Goal: Information Seeking & Learning: Find specific fact

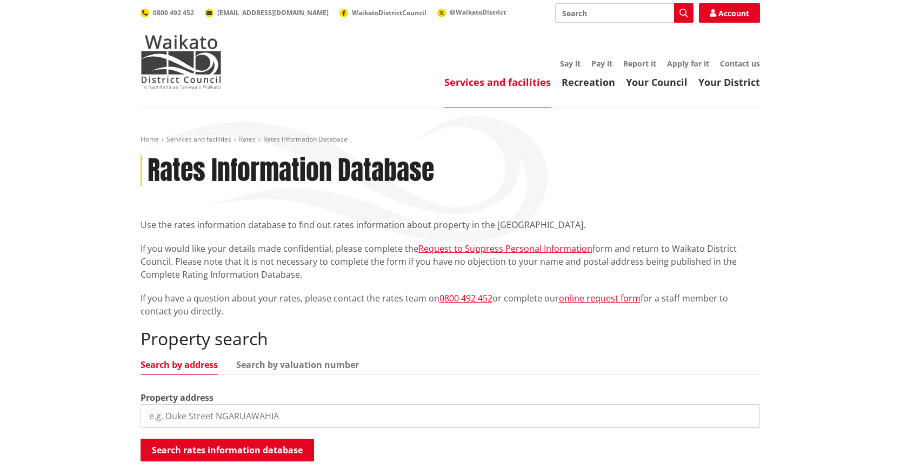
click at [188, 406] on input "search" at bounding box center [451, 417] width 620 height 24
type input "1150 tauwha"
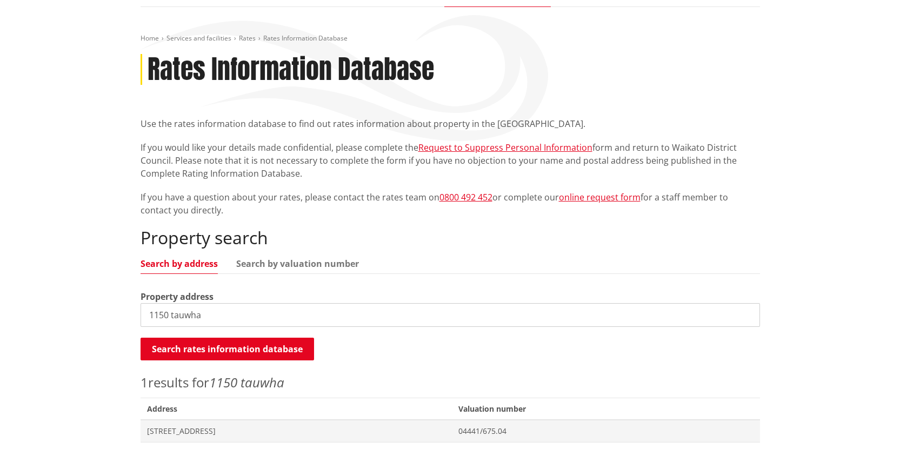
scroll to position [108, 0]
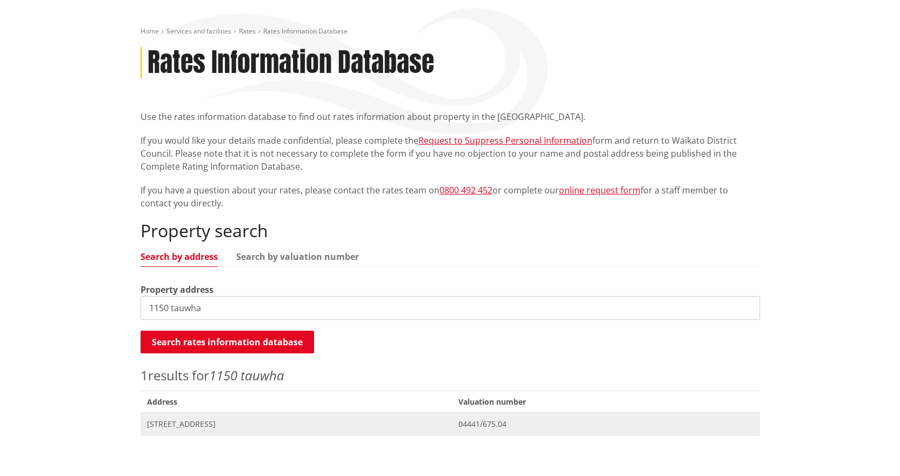
click at [207, 426] on span "[STREET_ADDRESS]" at bounding box center [296, 424] width 299 height 11
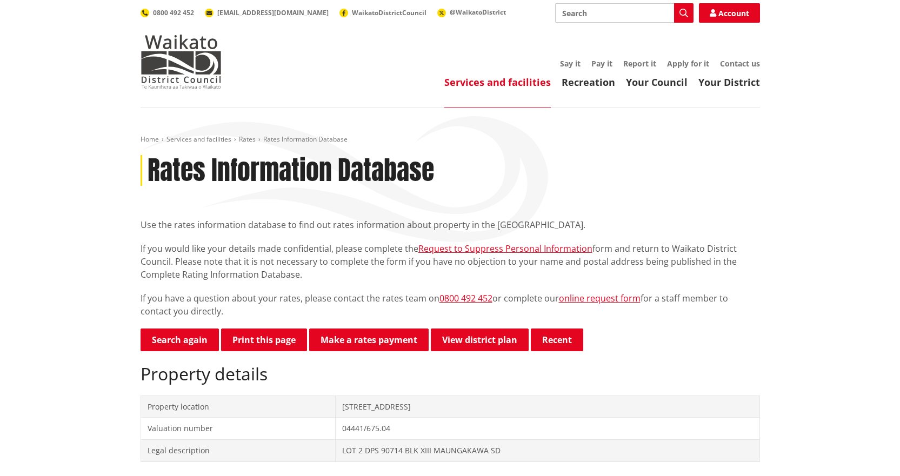
scroll to position [270, 0]
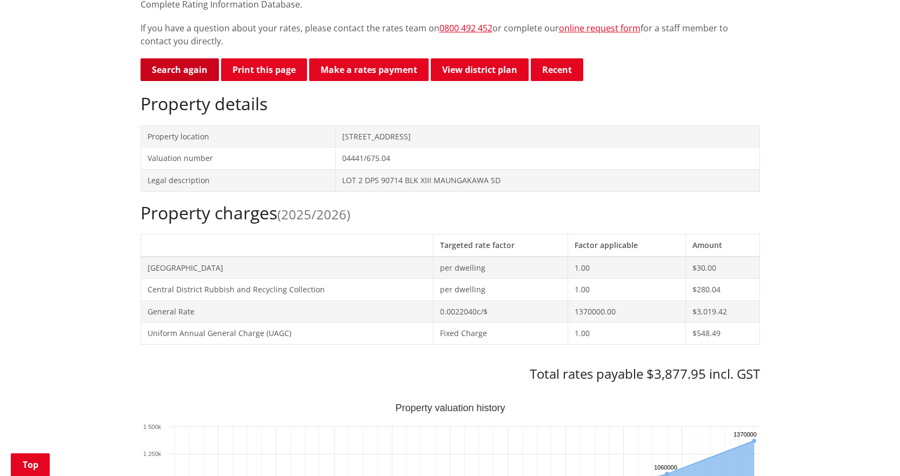
click at [174, 74] on link "Search again" at bounding box center [180, 69] width 78 height 23
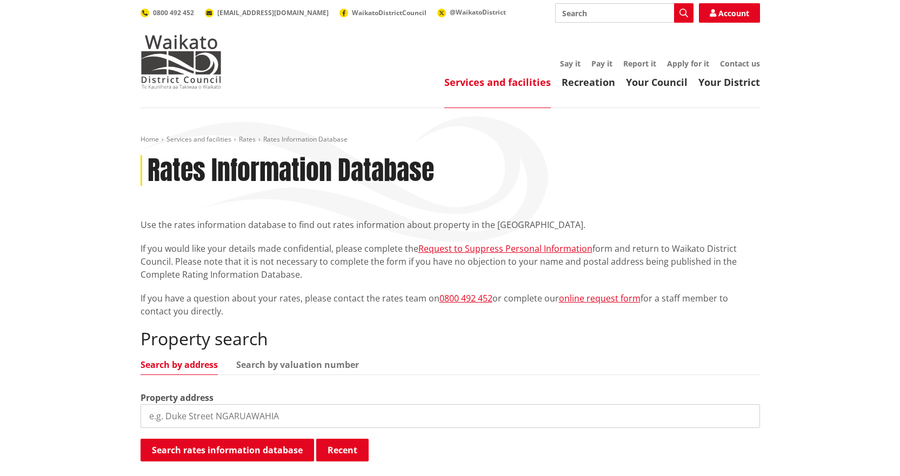
click at [304, 404] on div "Property address" at bounding box center [451, 410] width 620 height 37
click at [294, 416] on input "search" at bounding box center [451, 417] width 620 height 24
type input "5 kahu"
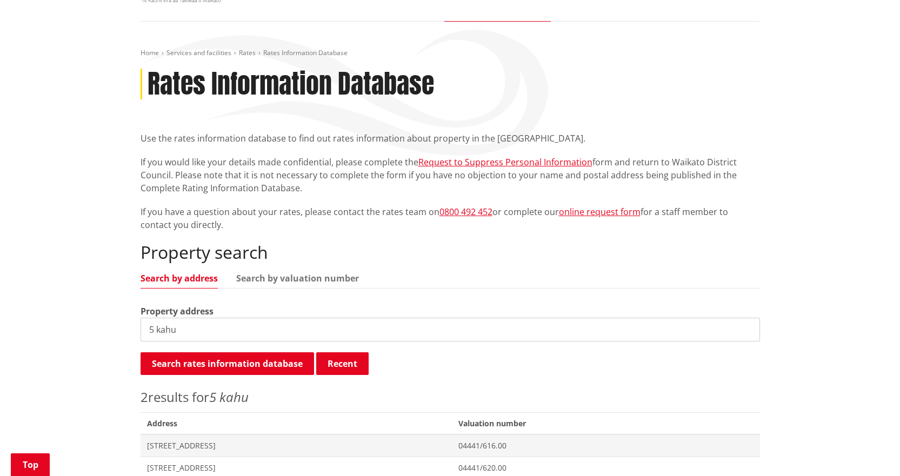
scroll to position [324, 0]
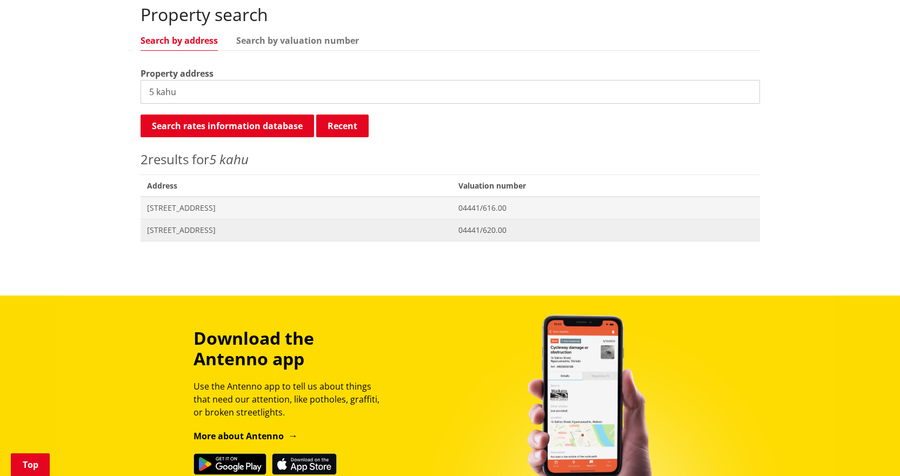
click at [208, 228] on span "[STREET_ADDRESS]" at bounding box center [296, 230] width 299 height 11
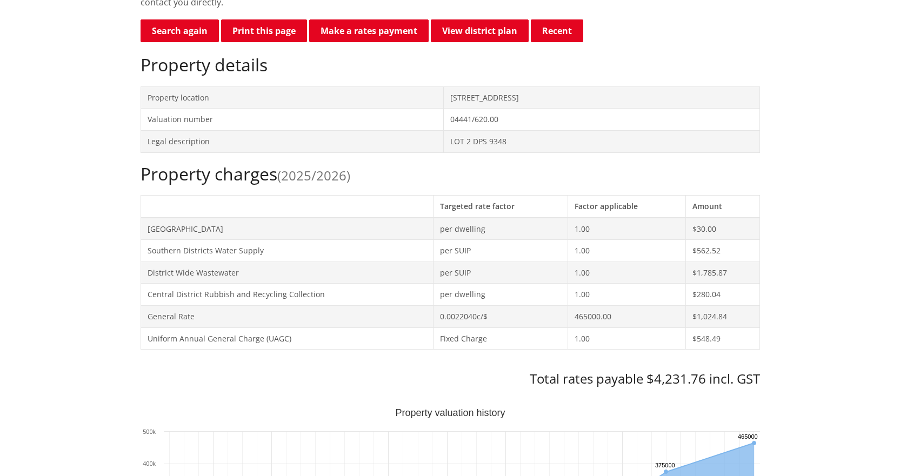
scroll to position [54, 0]
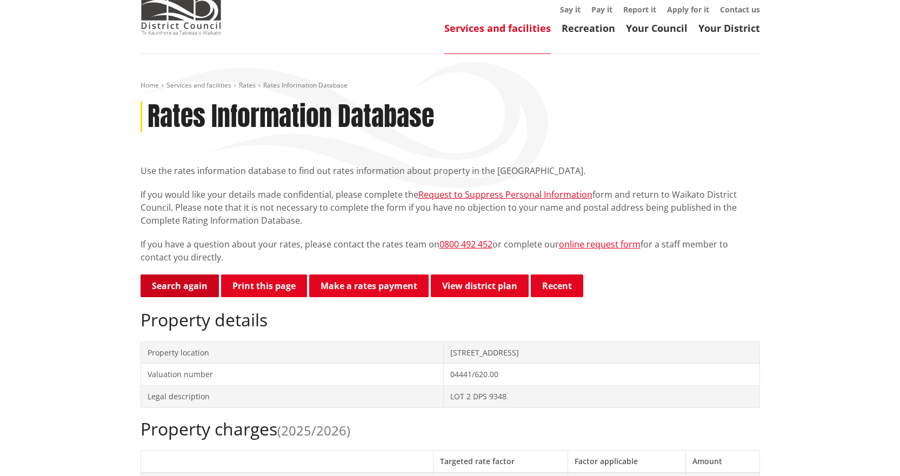
click at [173, 288] on link "Search again" at bounding box center [180, 286] width 78 height 23
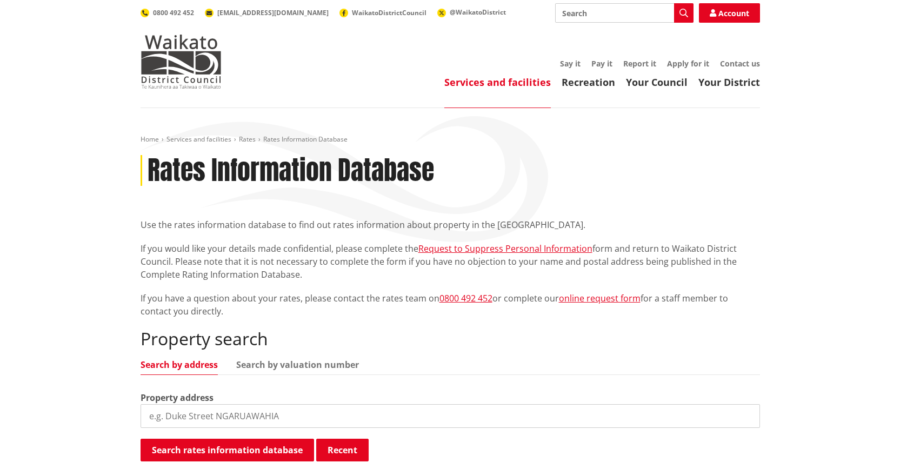
click at [171, 421] on input "search" at bounding box center [451, 417] width 620 height 24
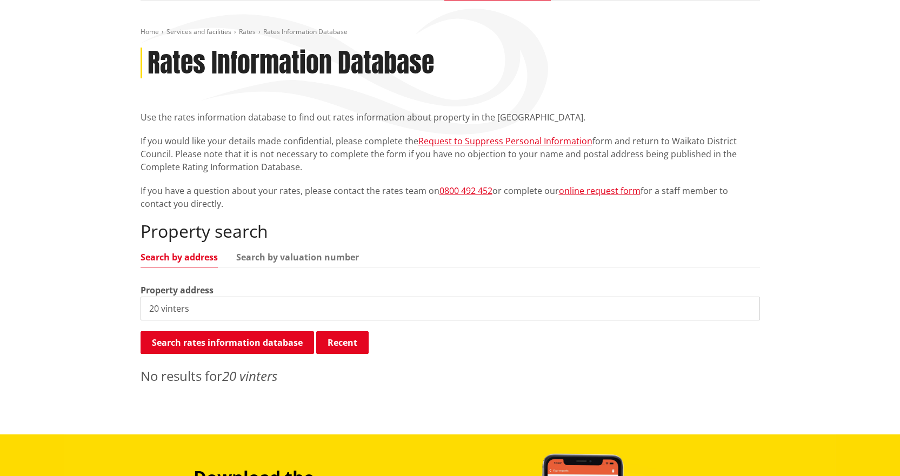
scroll to position [162, 0]
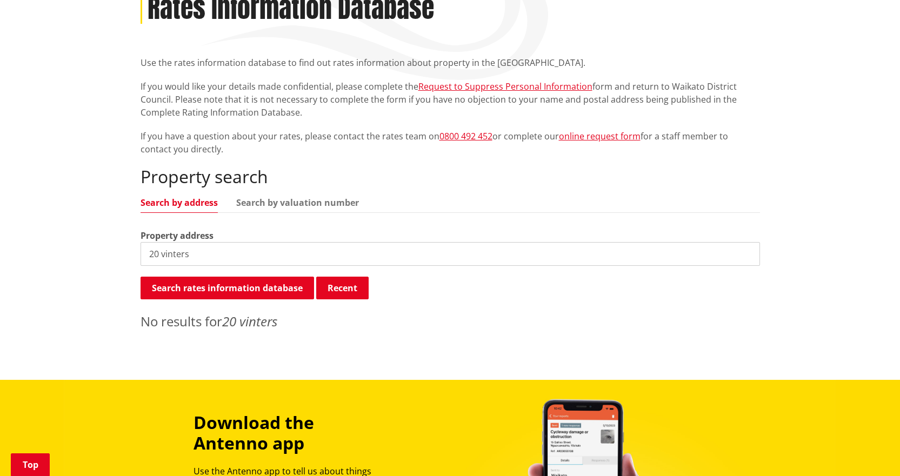
click at [237, 254] on input "20 vinters" at bounding box center [451, 254] width 620 height 24
type input "20 vintners"
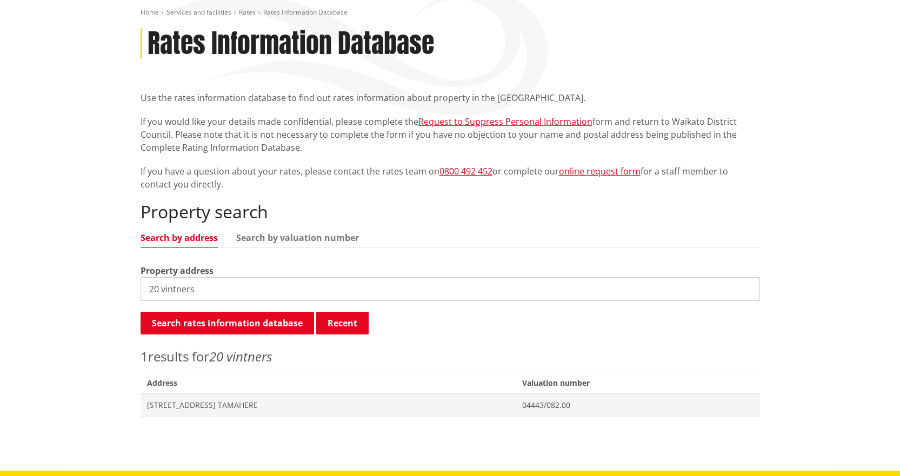
scroll to position [108, 0]
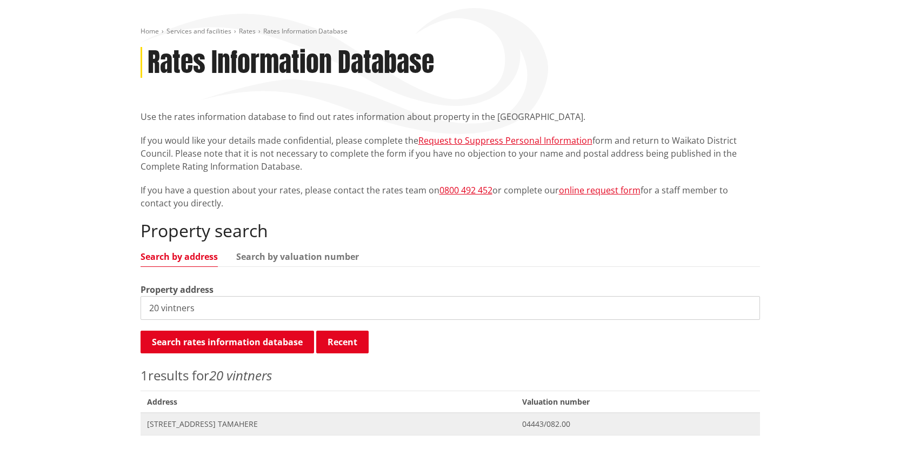
click at [220, 425] on span "[STREET_ADDRESS] TAMAHERE" at bounding box center [328, 424] width 362 height 11
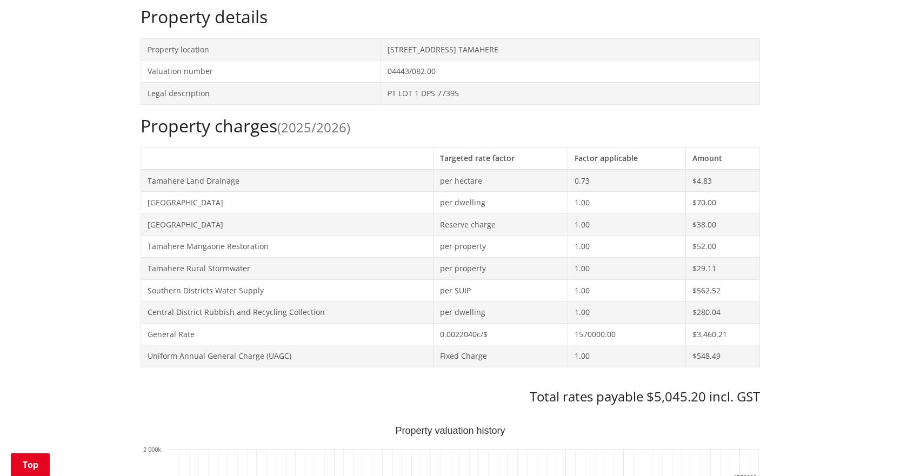
scroll to position [216, 0]
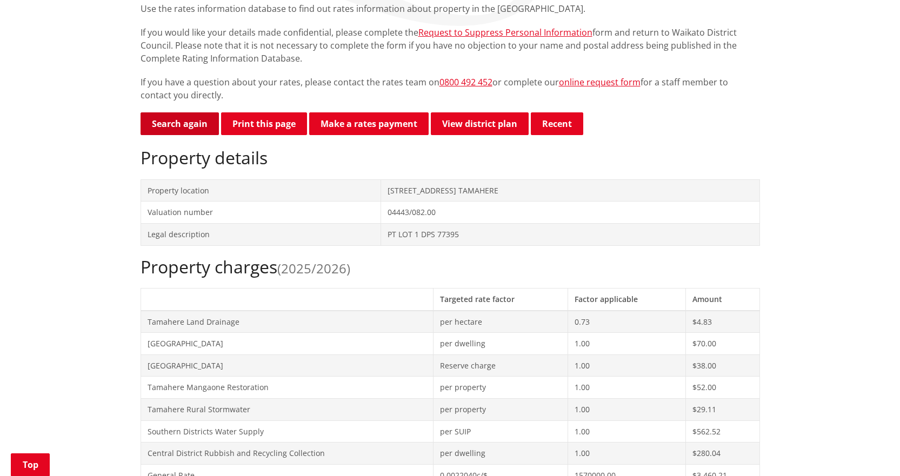
click at [173, 121] on link "Search again" at bounding box center [180, 123] width 78 height 23
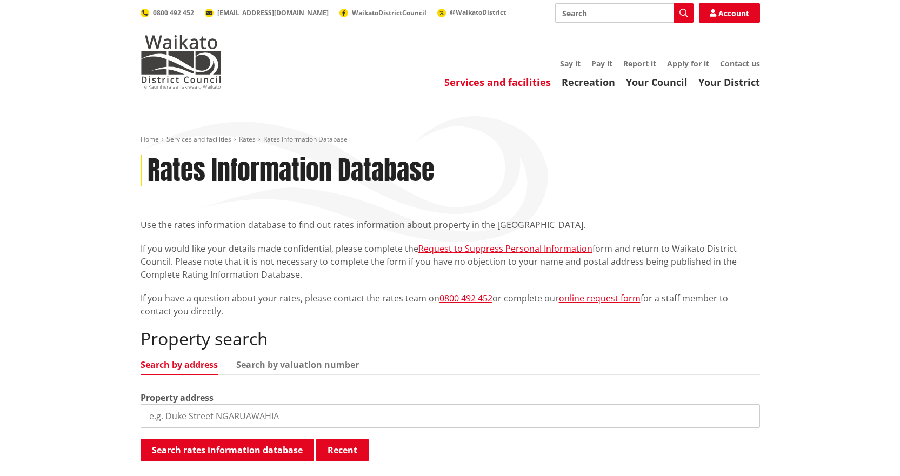
click at [359, 407] on input "search" at bounding box center [451, 417] width 620 height 24
type input "207 kainui"
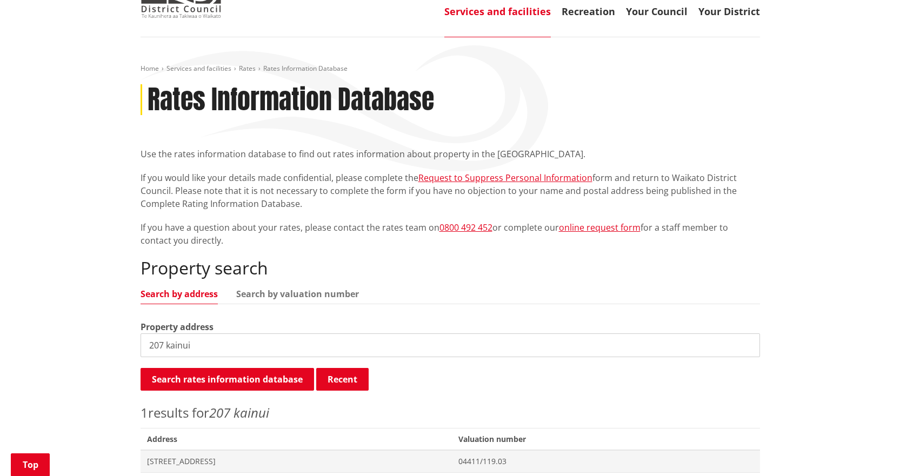
scroll to position [216, 0]
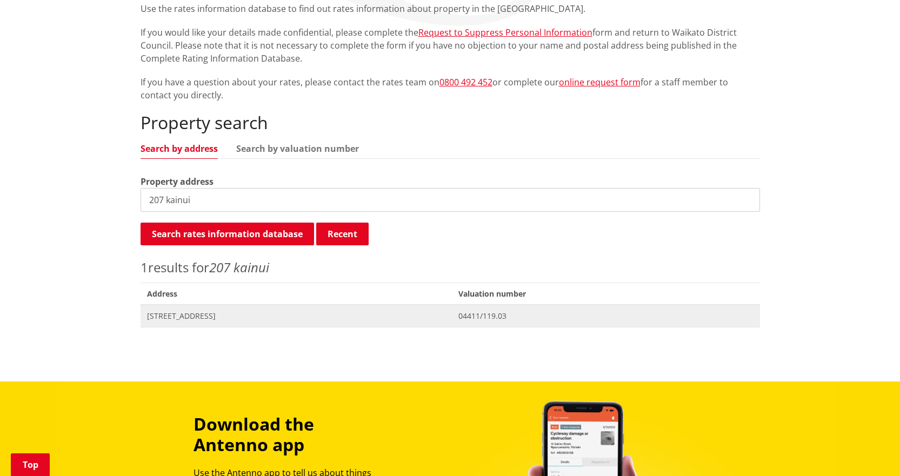
click at [251, 317] on span "207 Kainui Road TAUPIRI" at bounding box center [296, 316] width 299 height 11
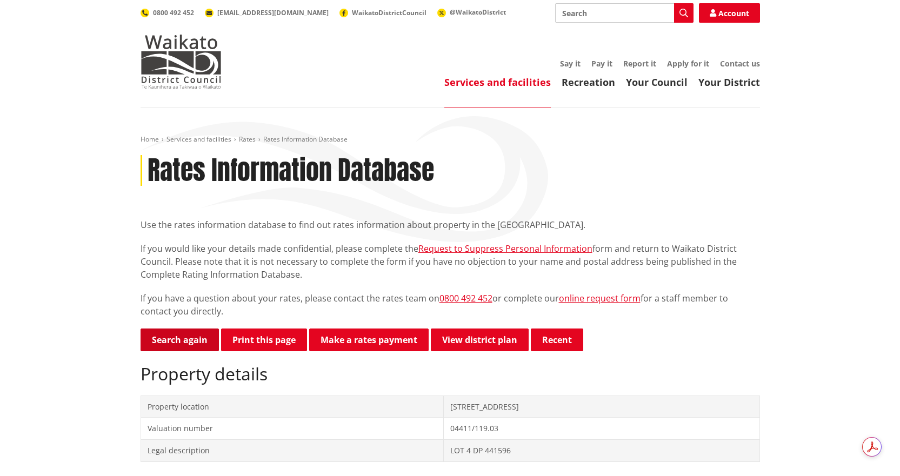
click at [171, 342] on link "Search again" at bounding box center [180, 340] width 78 height 23
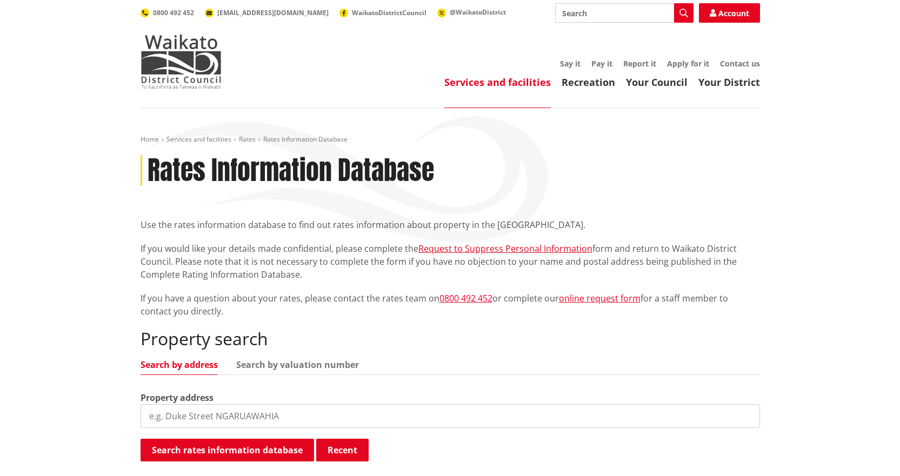
click at [204, 412] on input "search" at bounding box center [451, 417] width 620 height 24
type input "5 [PERSON_NAME]"
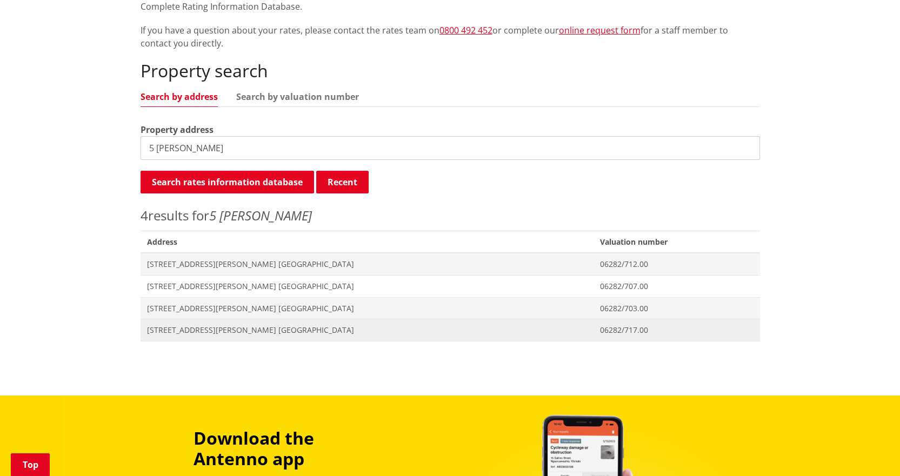
scroll to position [270, 0]
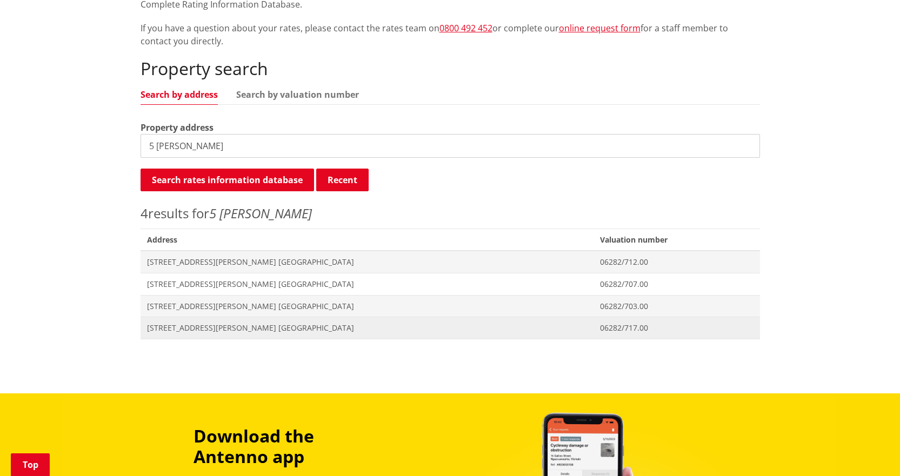
click at [192, 330] on span "[STREET_ADDRESS][PERSON_NAME] [GEOGRAPHIC_DATA]" at bounding box center [367, 328] width 441 height 11
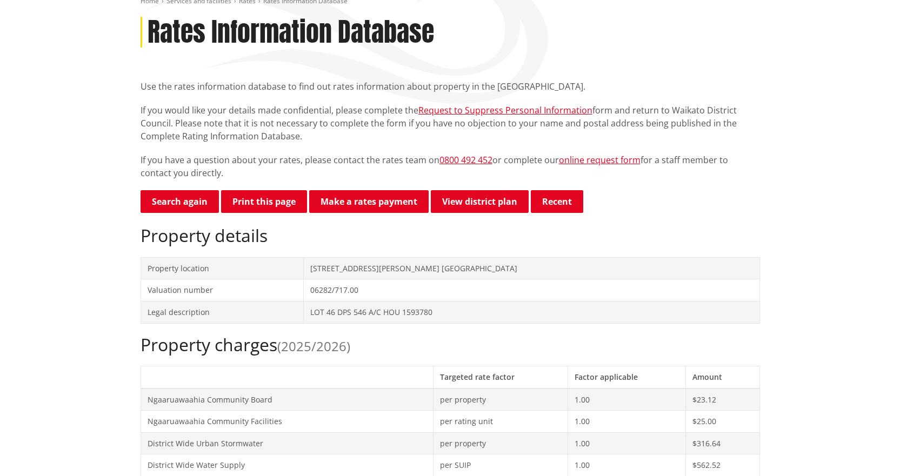
scroll to position [108, 0]
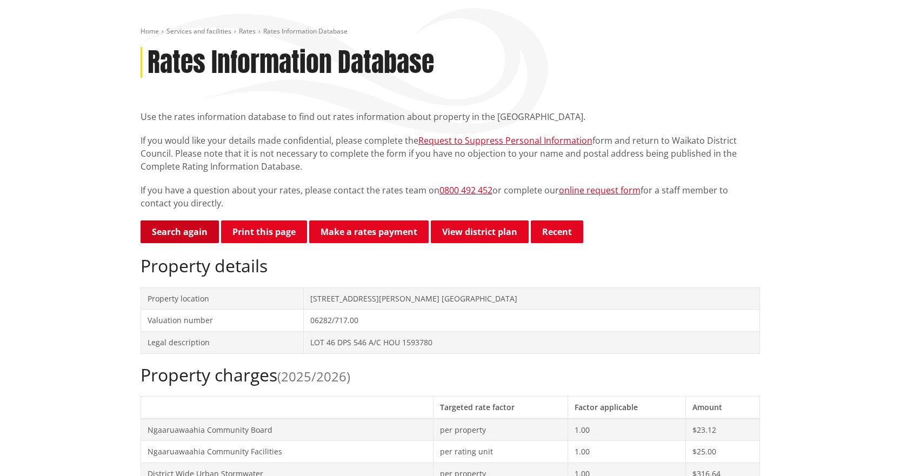
click at [176, 243] on link "Search again" at bounding box center [180, 232] width 78 height 23
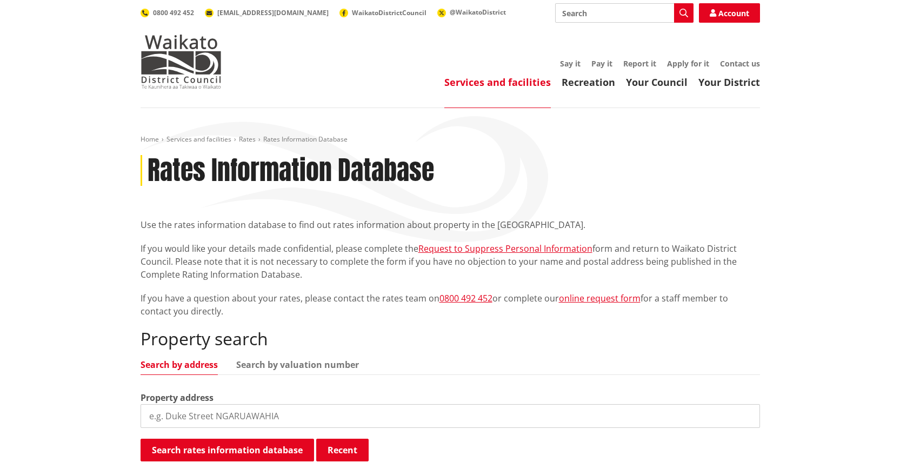
click at [198, 422] on input "search" at bounding box center [451, 417] width 620 height 24
type input "1a waipa"
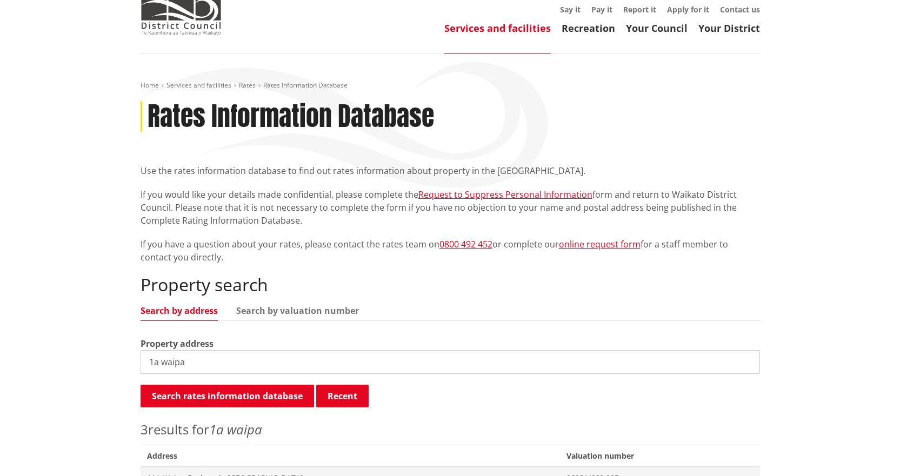
scroll to position [216, 0]
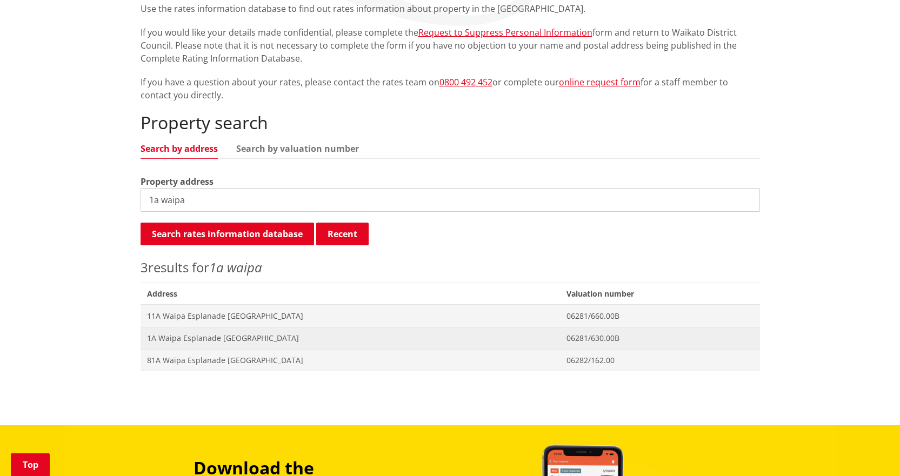
click at [218, 339] on span "1A Waipa Esplanade [GEOGRAPHIC_DATA]" at bounding box center [350, 338] width 407 height 11
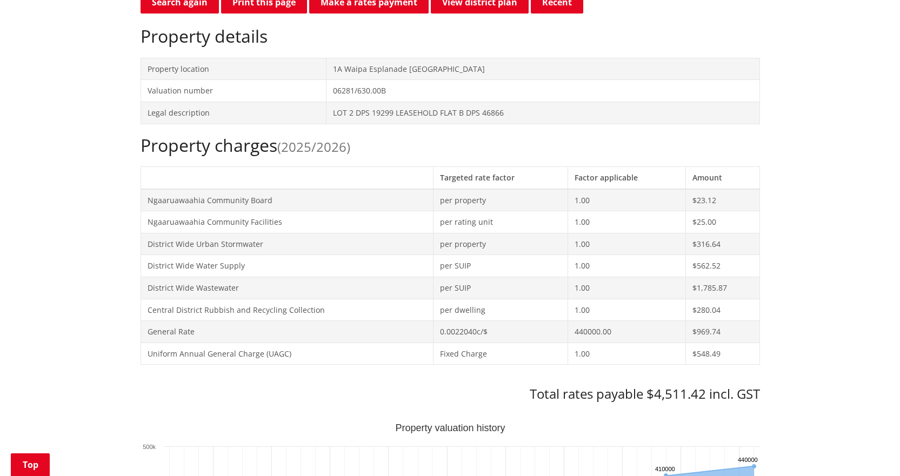
scroll to position [216, 0]
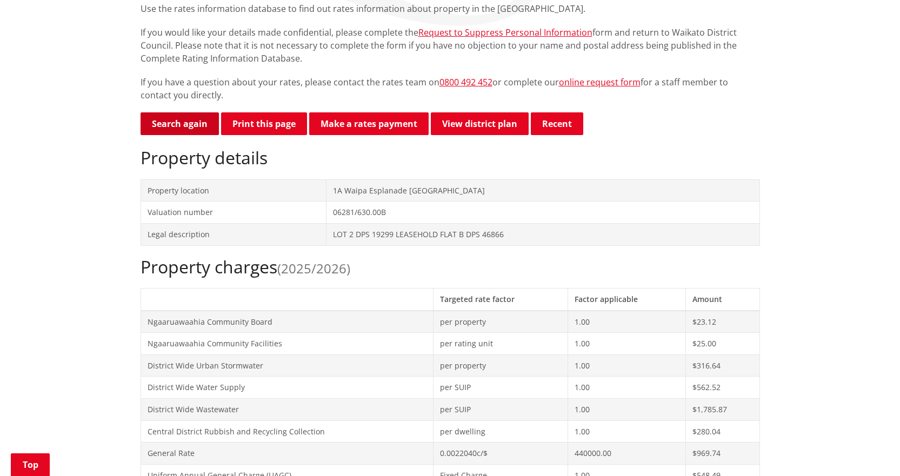
click at [206, 127] on link "Search again" at bounding box center [180, 123] width 78 height 23
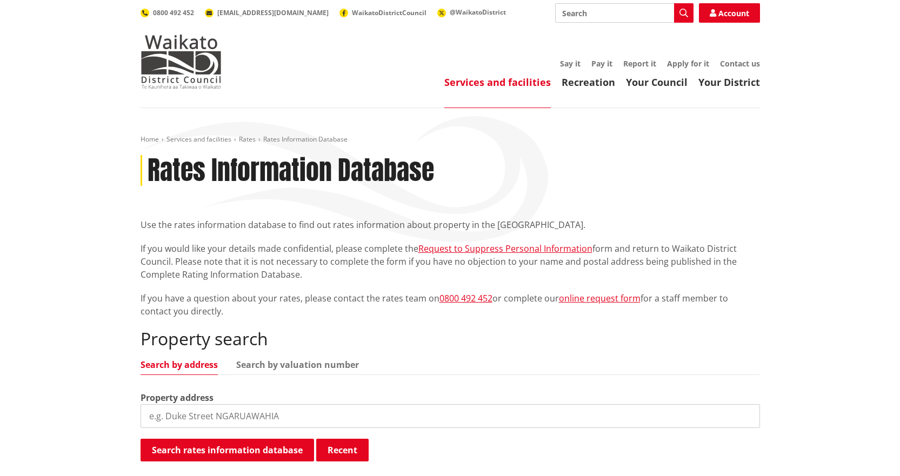
click at [416, 413] on input "search" at bounding box center [451, 417] width 620 height 24
type input "33 queen"
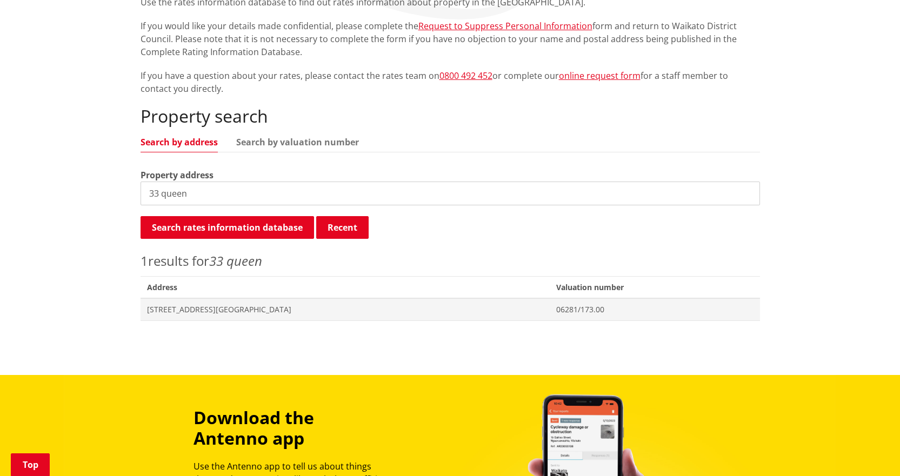
scroll to position [270, 0]
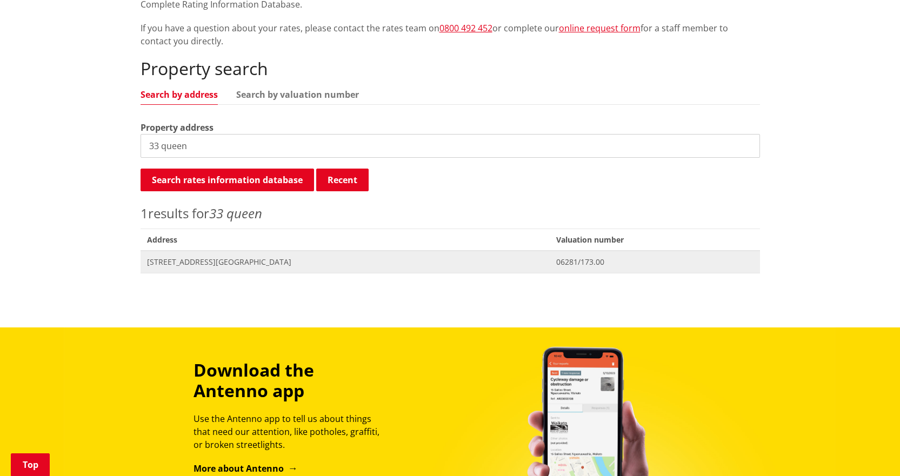
click at [222, 264] on span "[STREET_ADDRESS][GEOGRAPHIC_DATA]" at bounding box center [345, 262] width 397 height 11
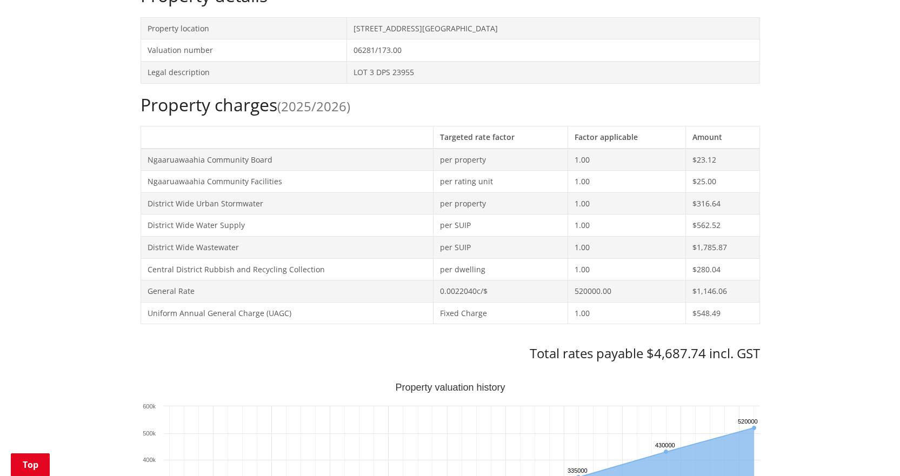
scroll to position [54, 0]
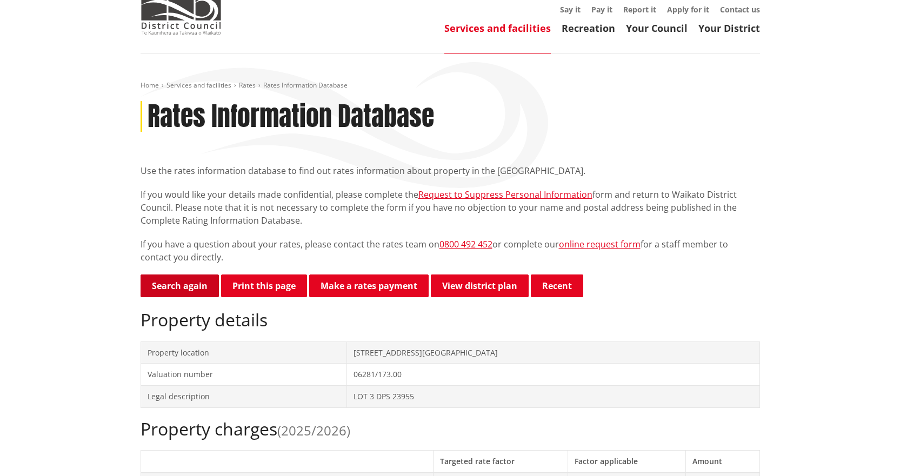
click at [201, 294] on link "Search again" at bounding box center [180, 286] width 78 height 23
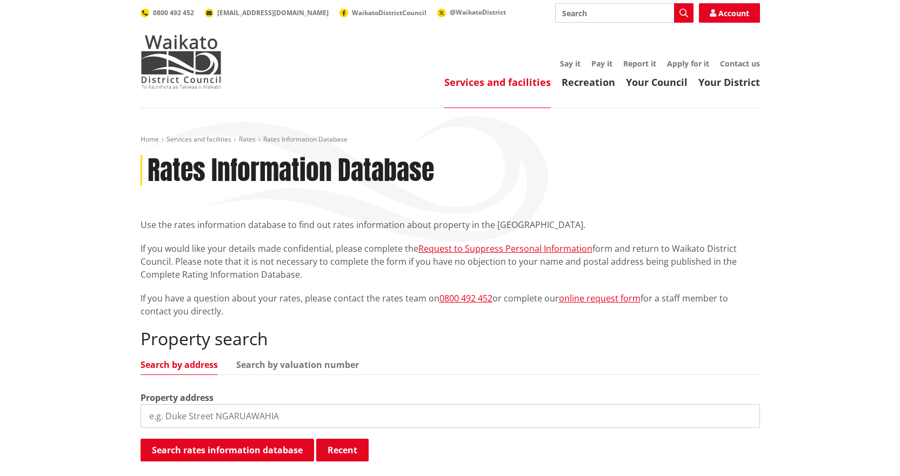
click at [372, 422] on input "search" at bounding box center [451, 417] width 620 height 24
type input "1"
click at [372, 422] on input "1" at bounding box center [451, 417] width 620 height 24
type input "1 diane"
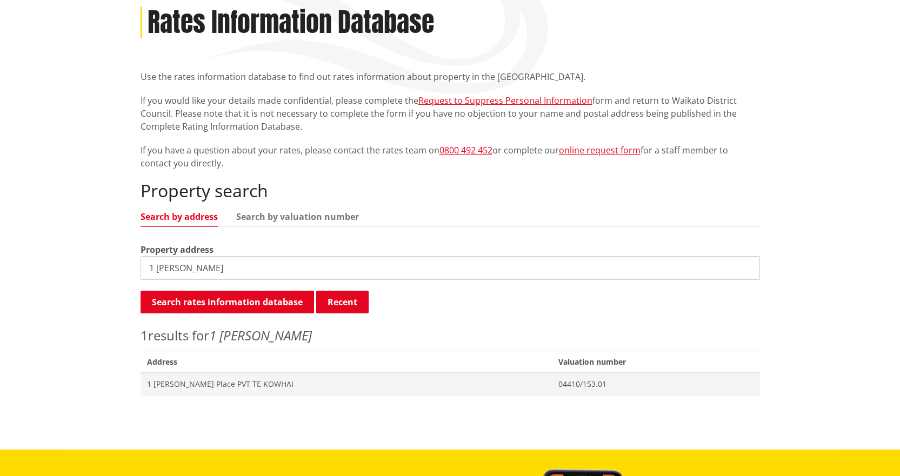
scroll to position [162, 0]
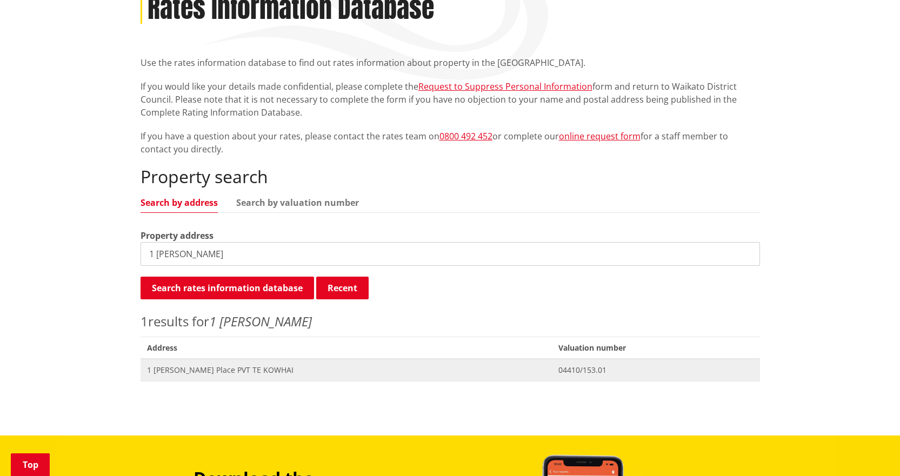
click at [235, 373] on span "1 [PERSON_NAME] Place PVT TE KOWHAI" at bounding box center [346, 370] width 399 height 11
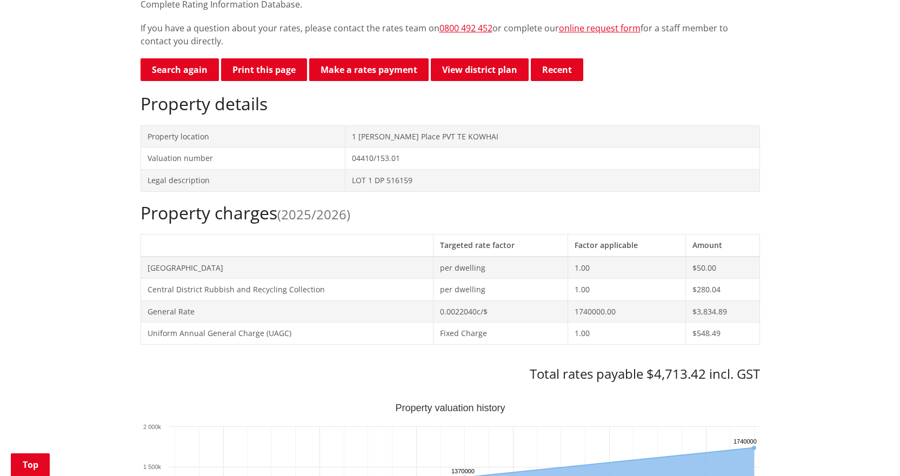
scroll to position [108, 0]
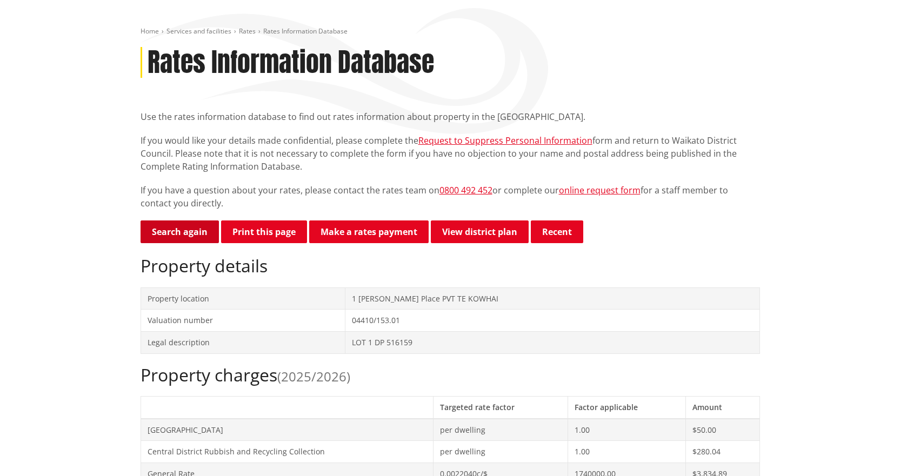
click at [184, 233] on link "Search again" at bounding box center [180, 232] width 78 height 23
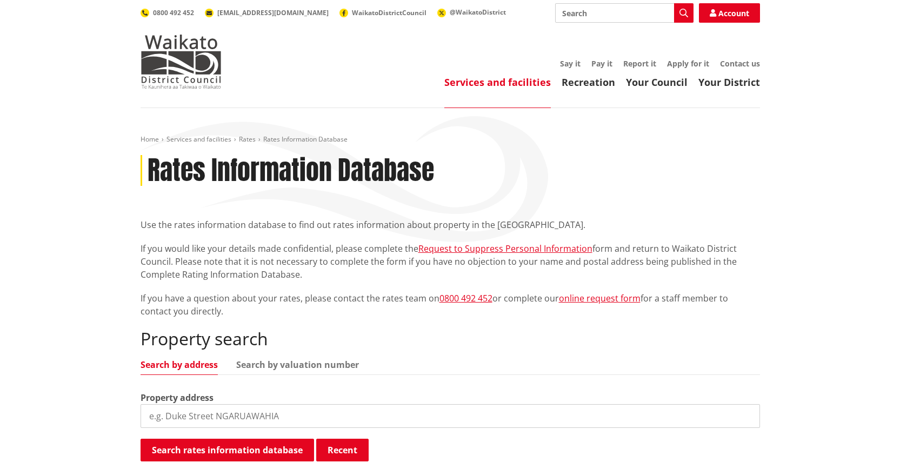
click at [361, 415] on input "search" at bounding box center [451, 417] width 620 height 24
type input "27 eller"
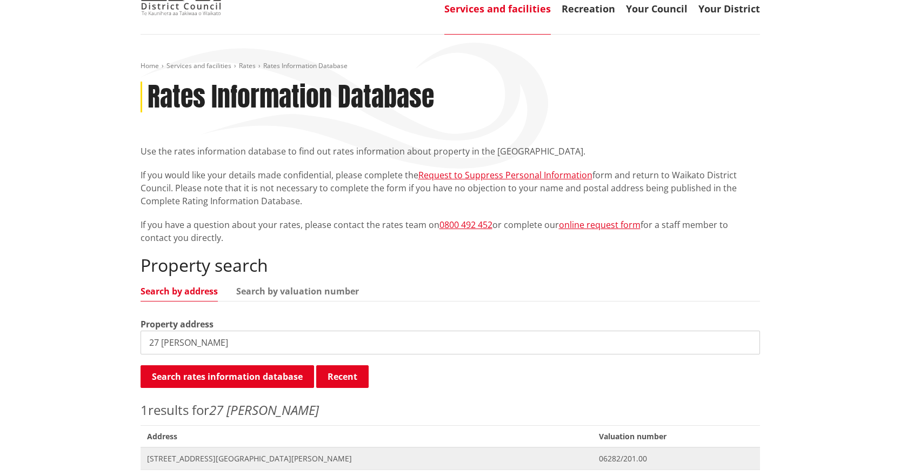
scroll to position [216, 0]
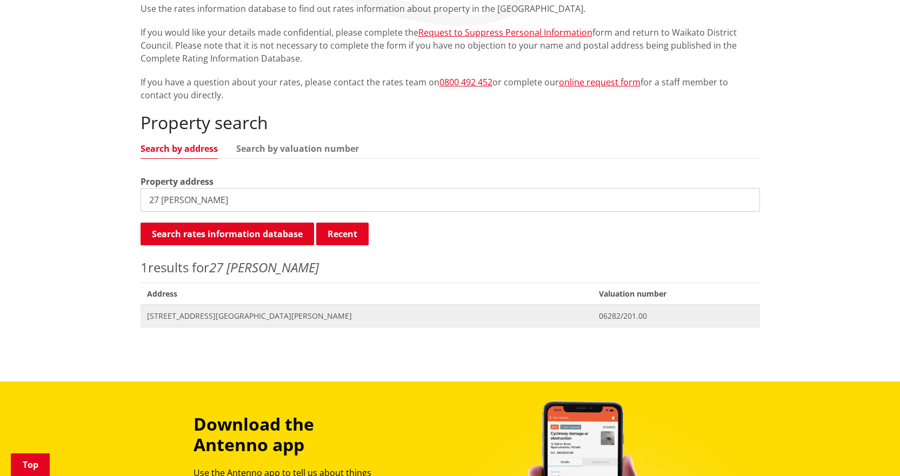
click at [178, 320] on span "[STREET_ADDRESS][GEOGRAPHIC_DATA][PERSON_NAME]" at bounding box center [367, 316] width 440 height 11
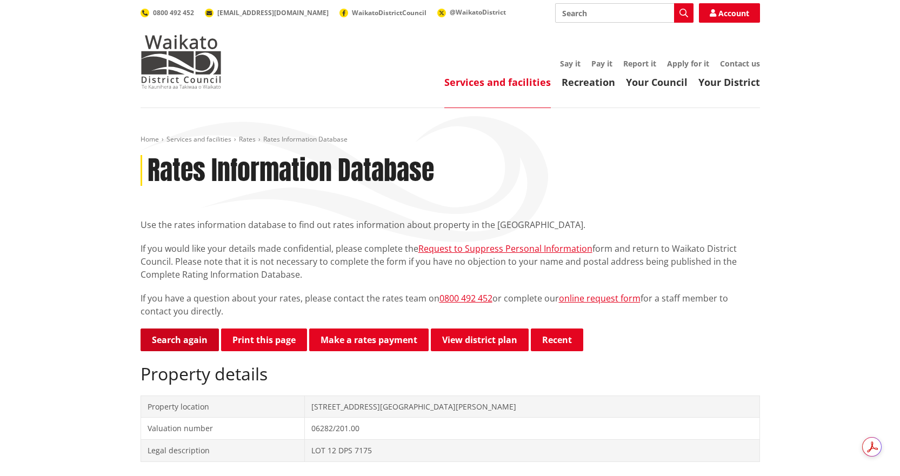
click at [176, 349] on link "Search again" at bounding box center [180, 340] width 78 height 23
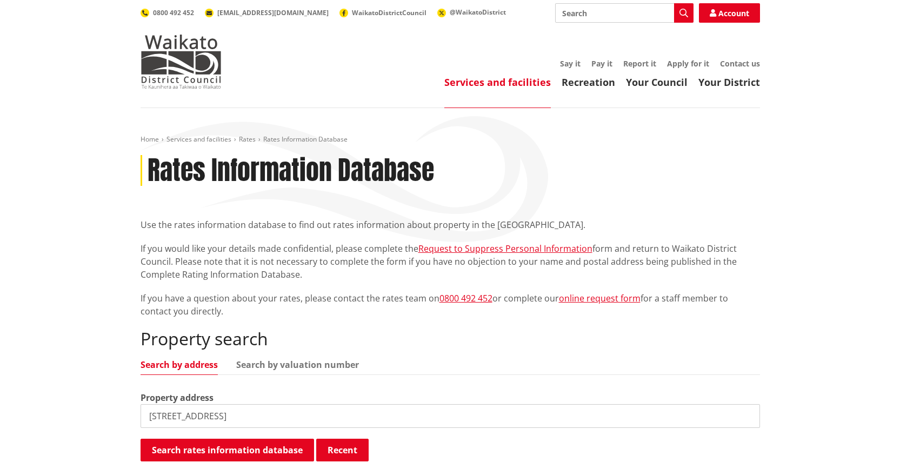
type input "15 king stree"
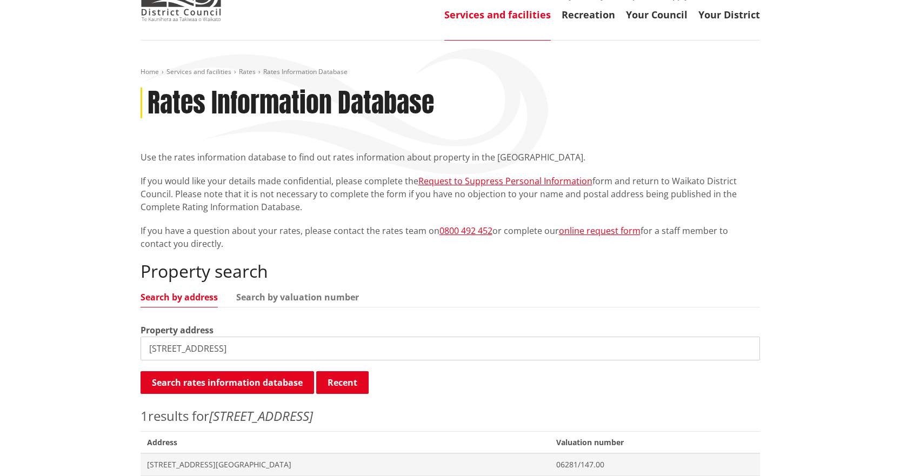
scroll to position [216, 0]
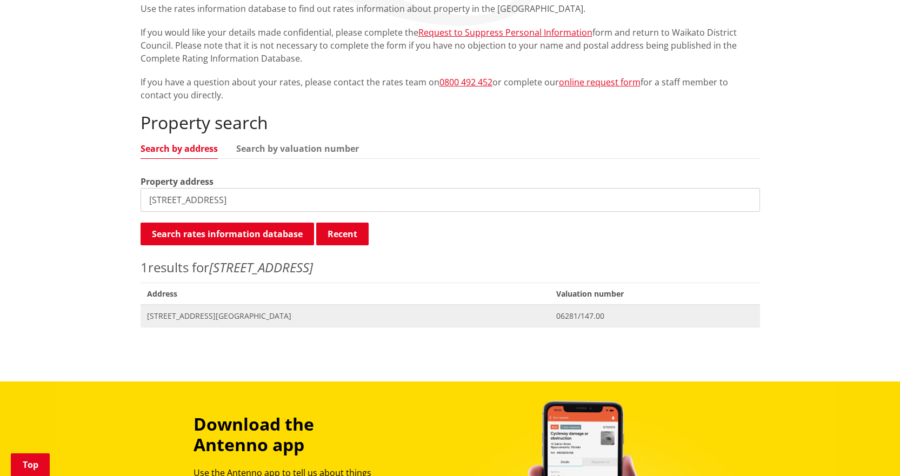
click at [208, 325] on span "Address 15 King Street NGARUAWAHIA" at bounding box center [346, 316] width 410 height 22
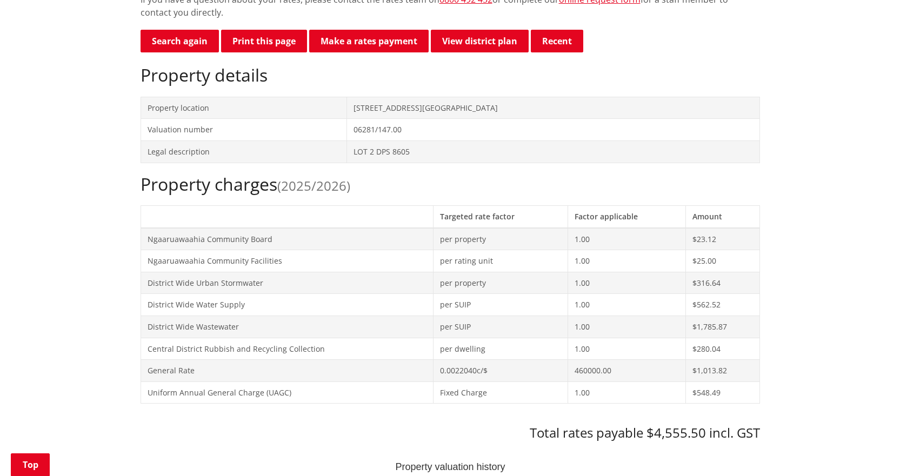
scroll to position [162, 0]
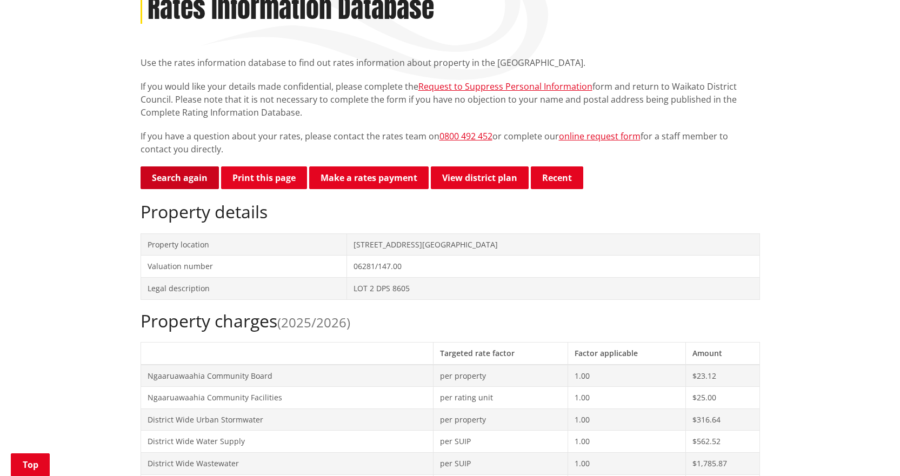
click at [194, 174] on link "Search again" at bounding box center [180, 178] width 78 height 23
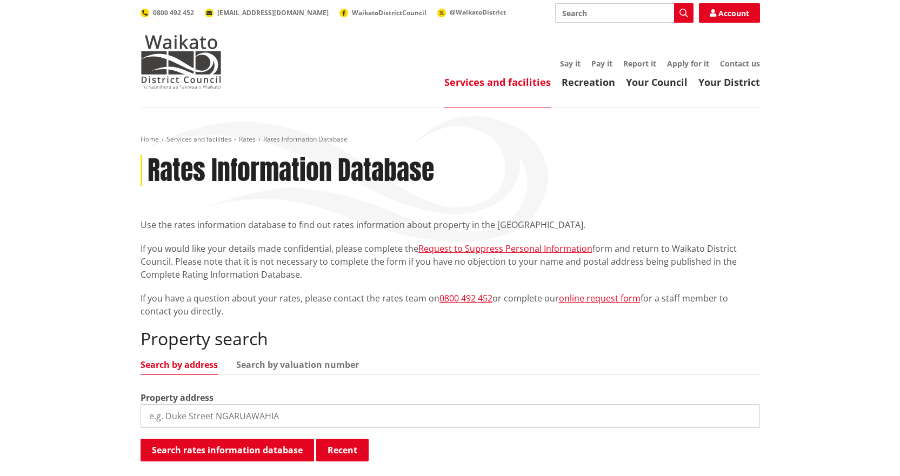
click at [270, 423] on input "search" at bounding box center [451, 417] width 620 height 24
type input "60 ross"
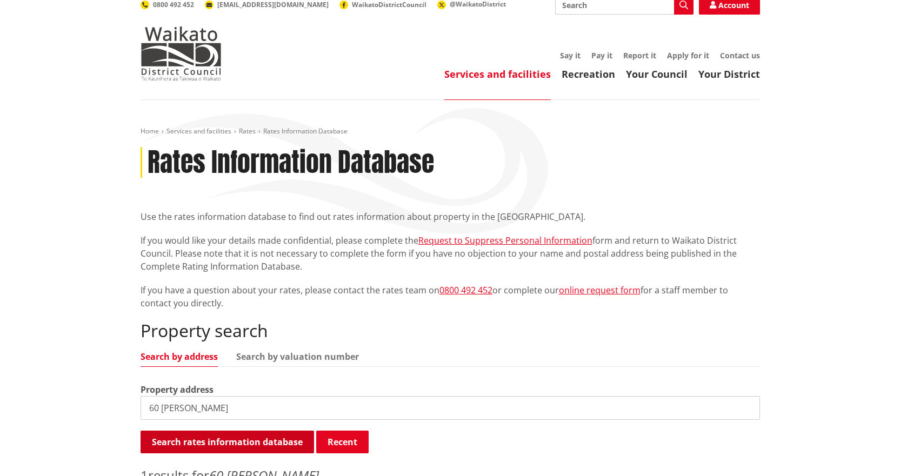
scroll to position [108, 0]
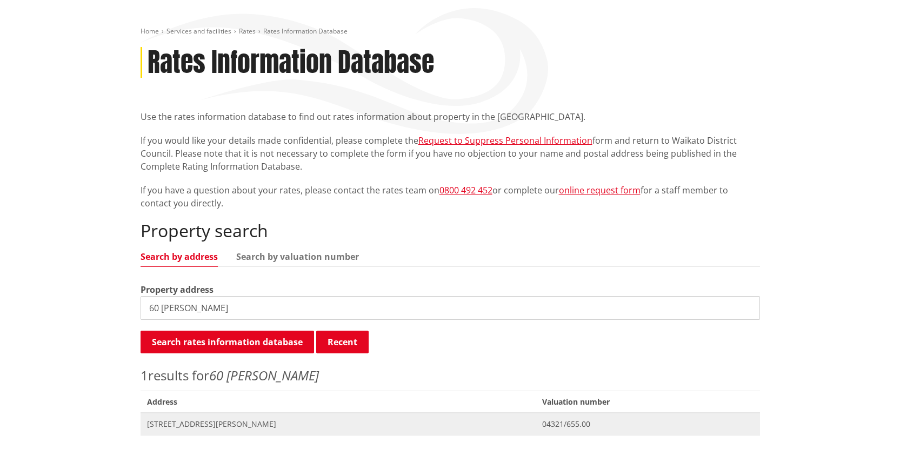
click at [234, 422] on span "60 Rosser Street HUNTLY" at bounding box center [338, 424] width 383 height 11
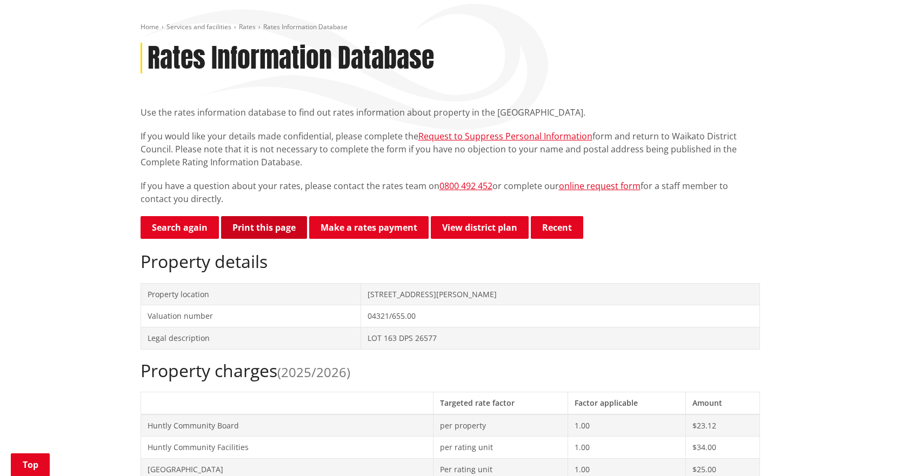
scroll to position [108, 0]
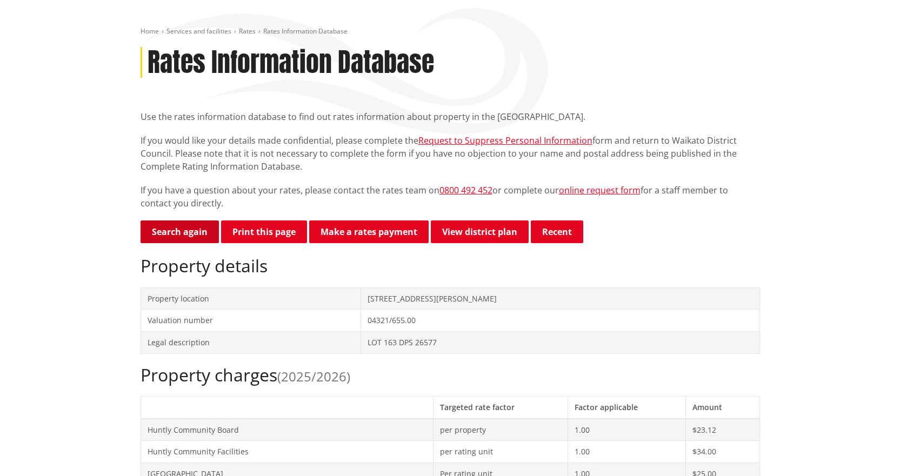
drag, startPoint x: 166, startPoint y: 231, endPoint x: 173, endPoint y: 241, distance: 12.5
click at [166, 231] on link "Search again" at bounding box center [180, 232] width 78 height 23
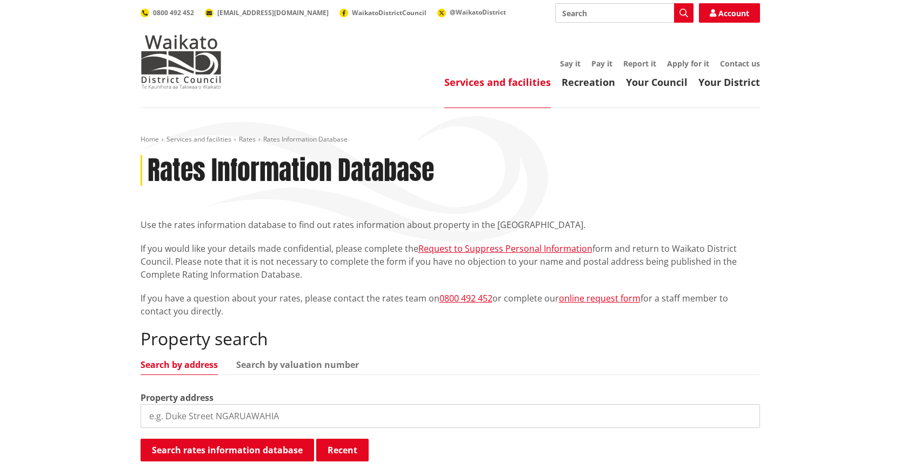
click at [209, 415] on input "search" at bounding box center [451, 417] width 620 height 24
click at [336, 408] on input "search" at bounding box center [451, 417] width 620 height 24
type input "19 whatawhata"
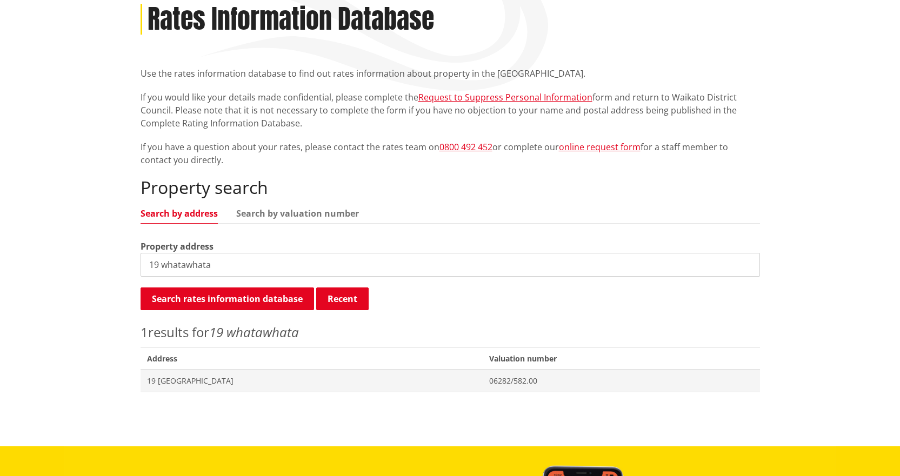
scroll to position [162, 0]
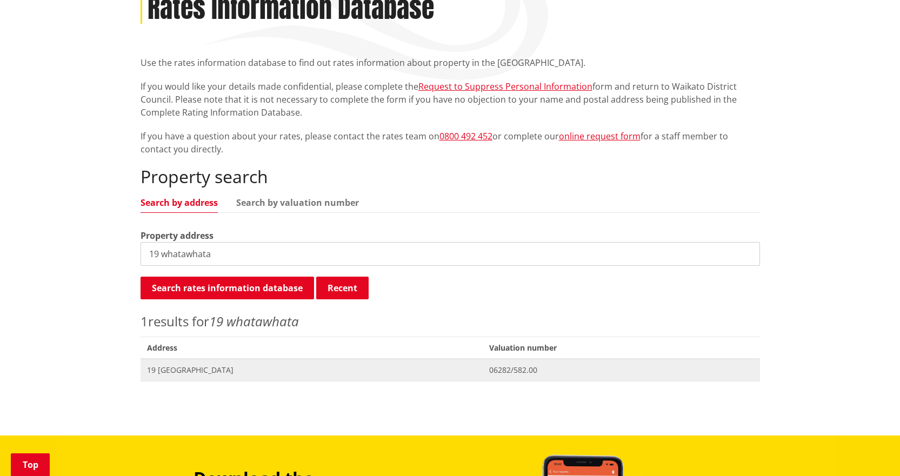
click at [246, 377] on span "Address 19 Whatawhata Avenue NGARUAWAHIA" at bounding box center [312, 370] width 342 height 22
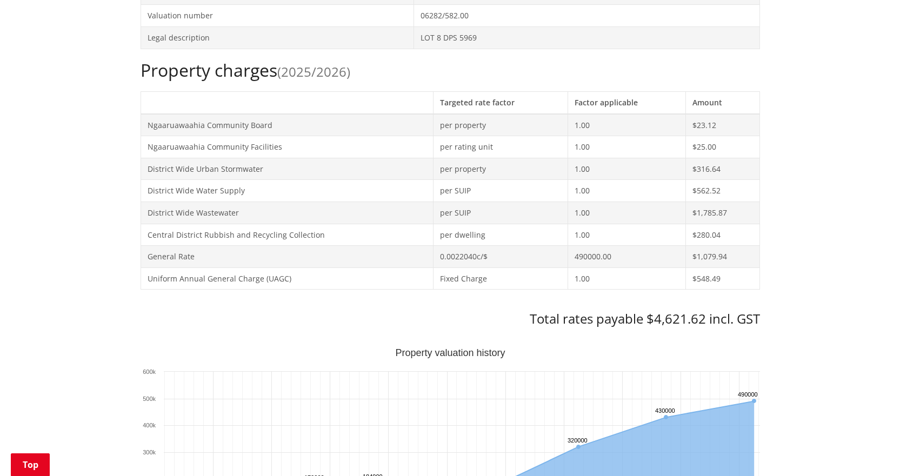
scroll to position [108, 0]
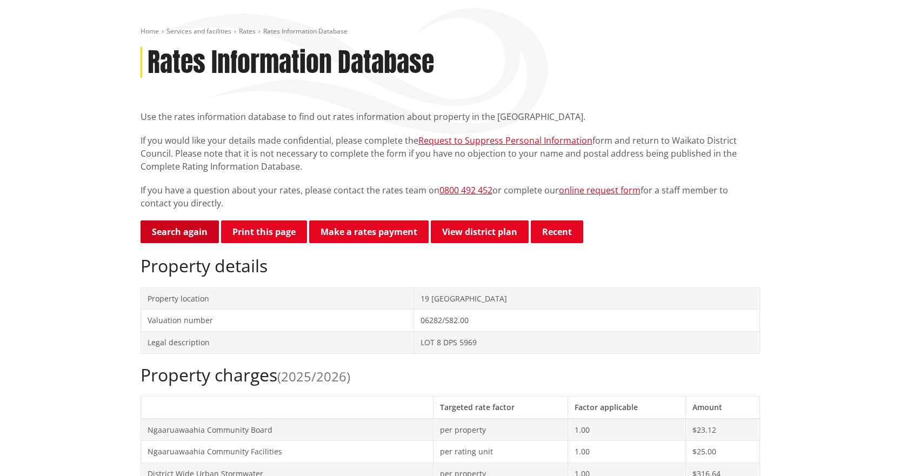
click at [161, 239] on link "Search again" at bounding box center [180, 232] width 78 height 23
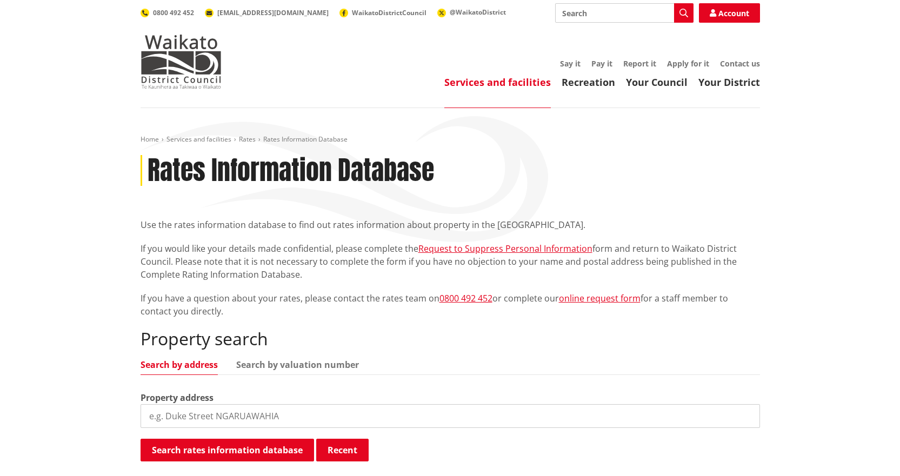
click at [359, 410] on input "search" at bounding box center [451, 417] width 620 height 24
type input "42 [PERSON_NAME]"
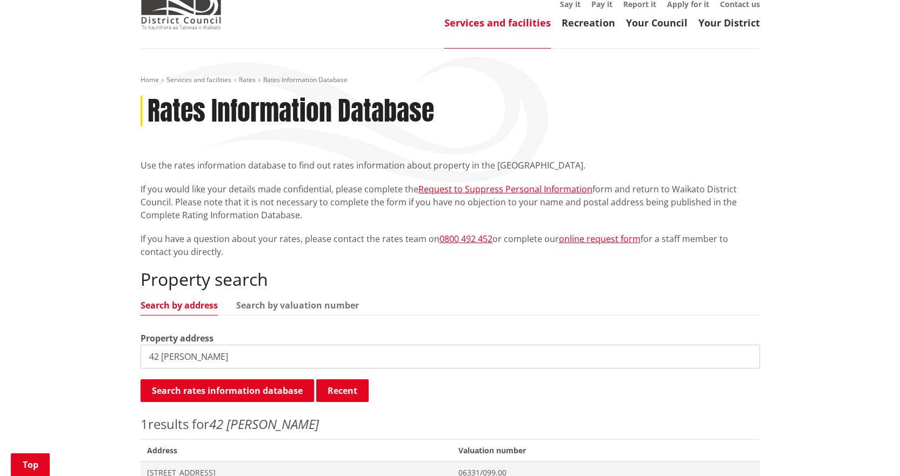
scroll to position [216, 0]
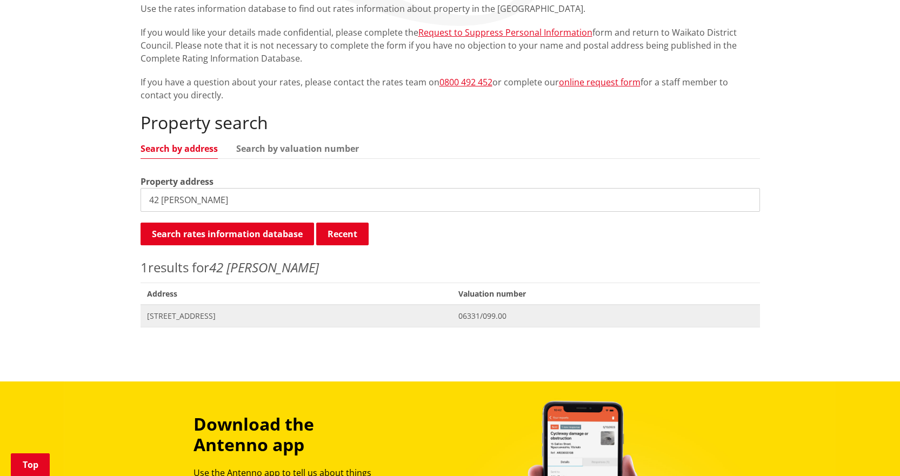
click at [247, 315] on span "[STREET_ADDRESS]" at bounding box center [296, 316] width 299 height 11
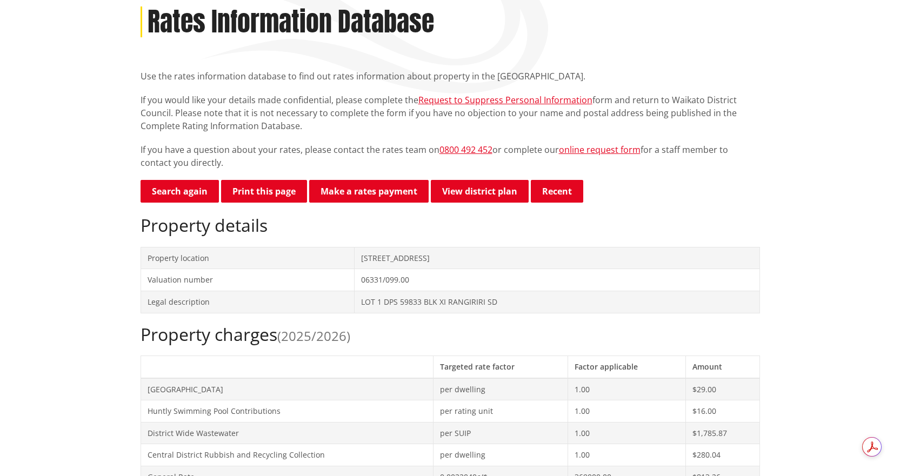
scroll to position [324, 0]
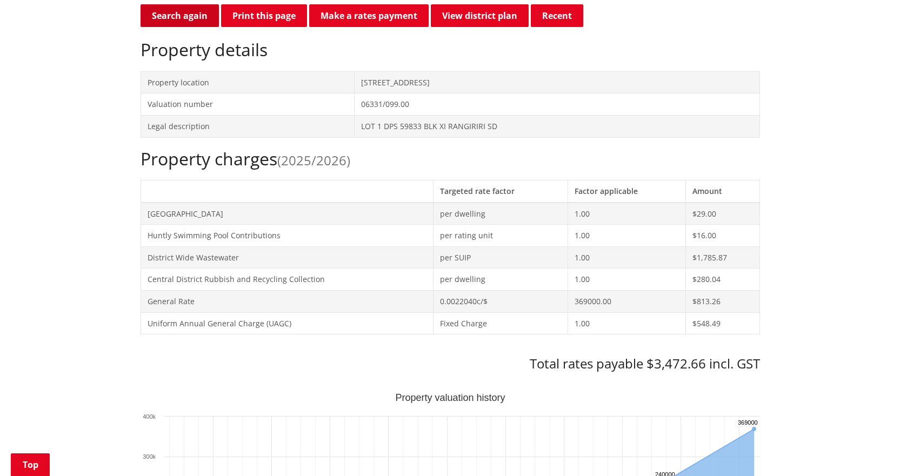
click at [186, 18] on link "Search again" at bounding box center [180, 15] width 78 height 23
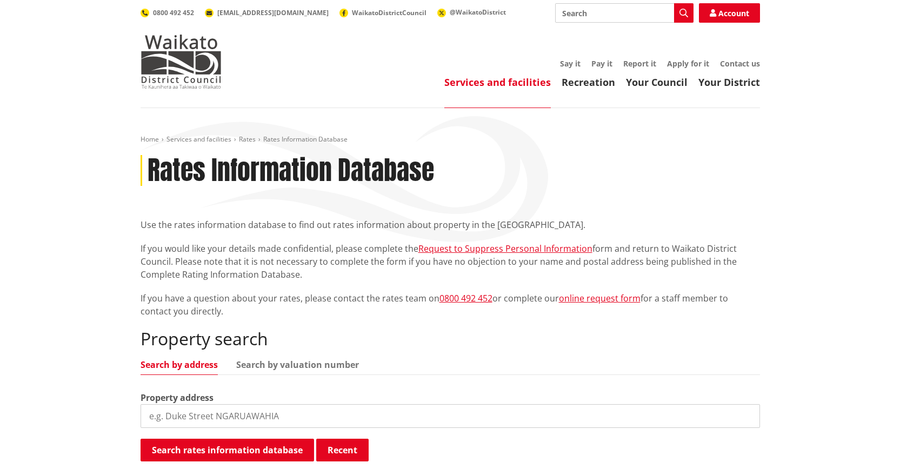
click at [324, 425] on input "search" at bounding box center [451, 417] width 620 height 24
type input "21 mary"
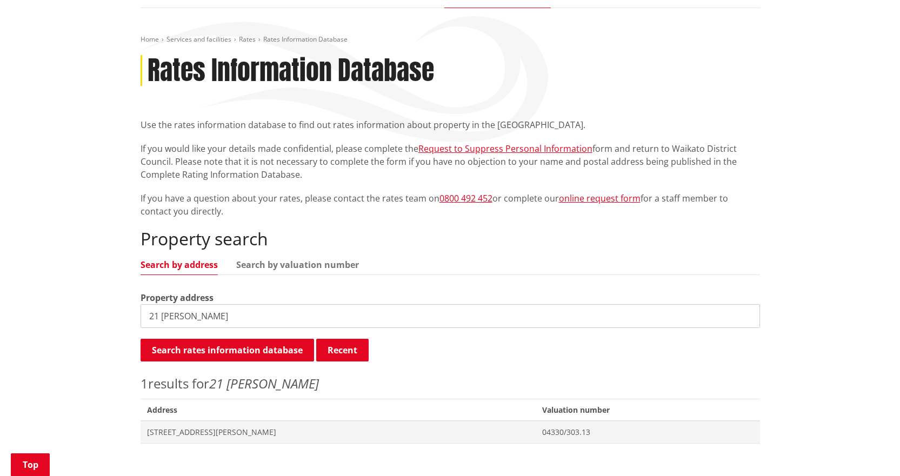
scroll to position [162, 0]
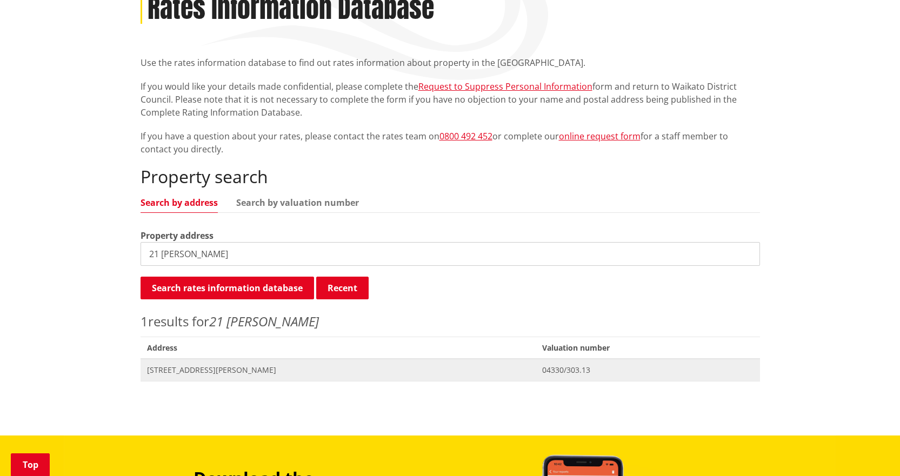
click at [173, 374] on span "21 Mary Street HUNTLY" at bounding box center [338, 370] width 383 height 11
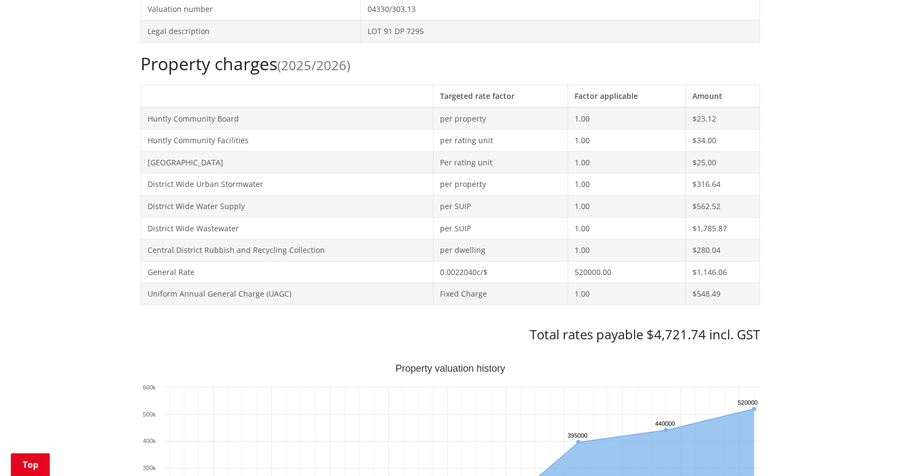
scroll to position [216, 0]
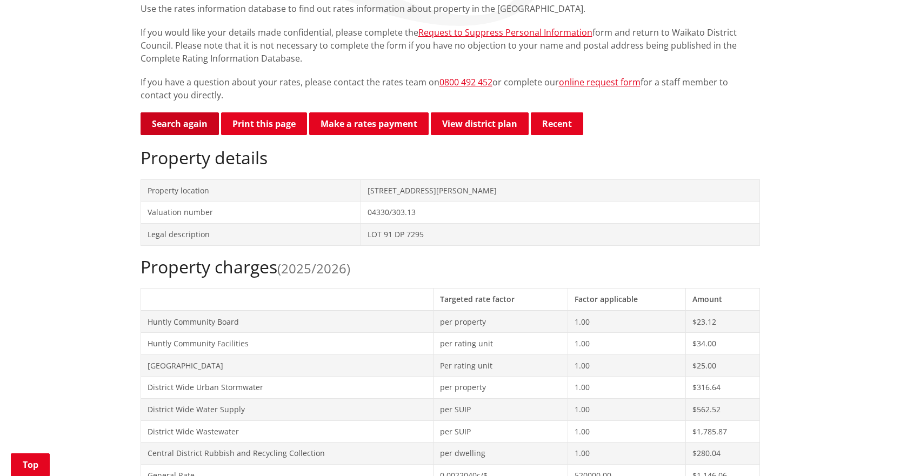
click at [173, 125] on link "Search again" at bounding box center [180, 123] width 78 height 23
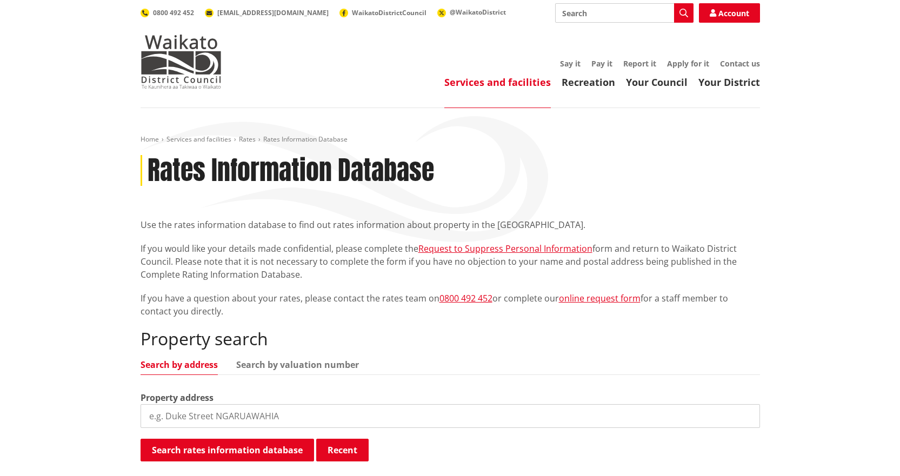
click at [354, 414] on input "search" at bounding box center [451, 417] width 620 height 24
type input "27 pharo pl"
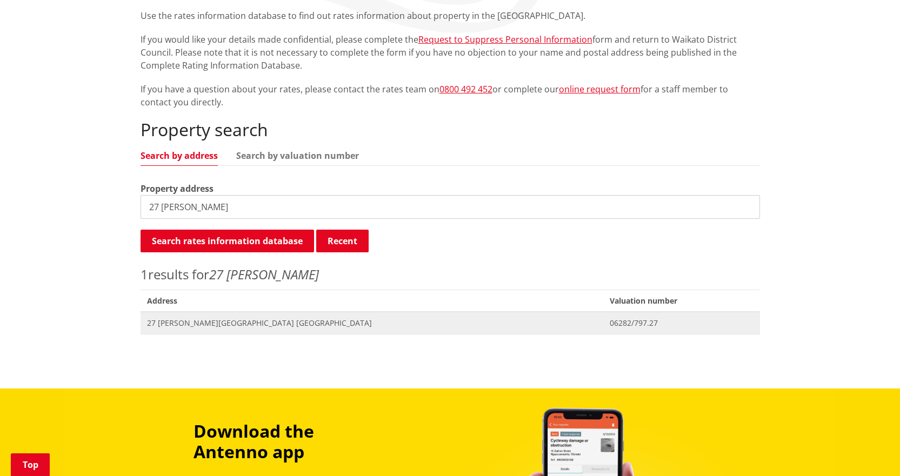
scroll to position [216, 0]
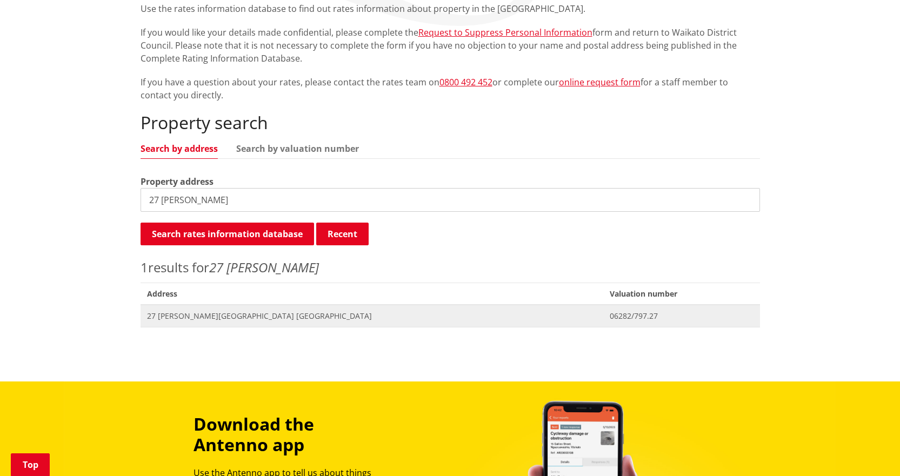
click at [211, 319] on span "27 [PERSON_NAME][GEOGRAPHIC_DATA] [GEOGRAPHIC_DATA]" at bounding box center [372, 316] width 450 height 11
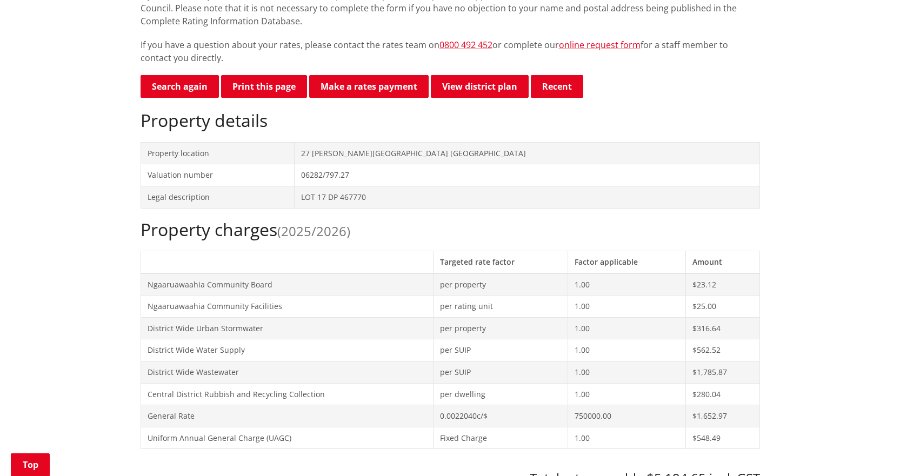
scroll to position [108, 0]
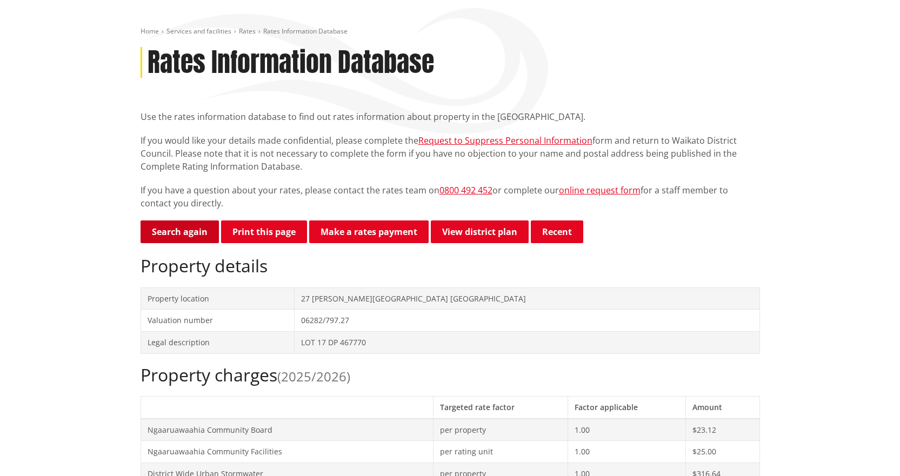
click at [189, 243] on link "Search again" at bounding box center [180, 232] width 78 height 23
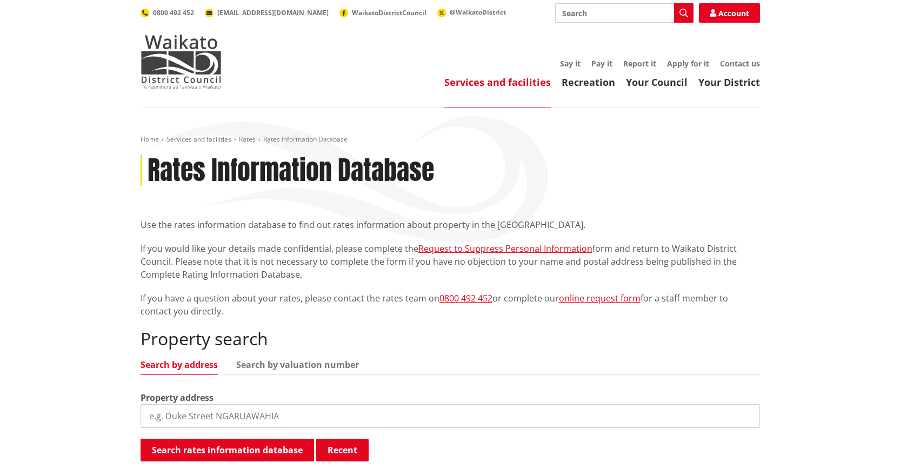
click at [366, 394] on div "Property address" at bounding box center [451, 410] width 620 height 37
click at [365, 422] on input "search" at bounding box center [451, 417] width 620 height 24
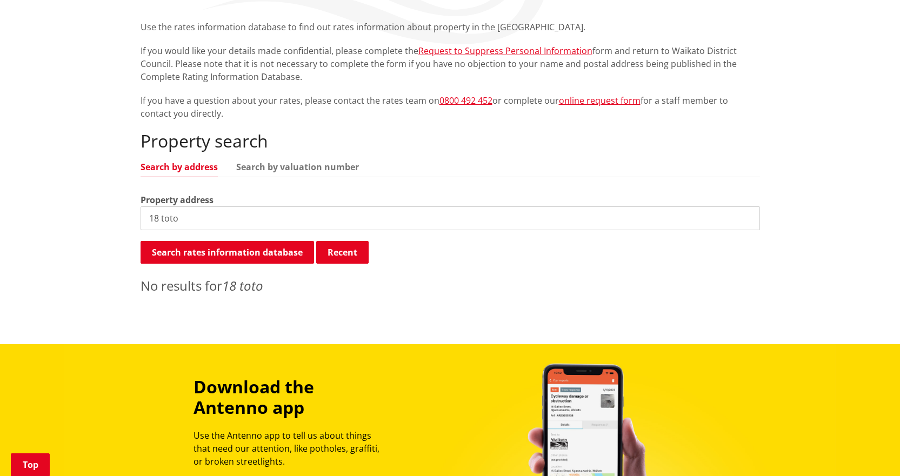
scroll to position [216, 0]
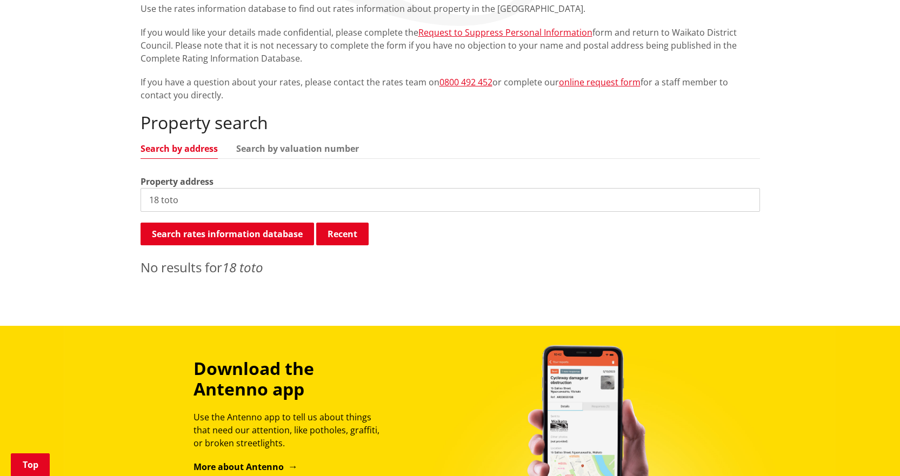
click at [209, 196] on input "18 toto" at bounding box center [451, 200] width 620 height 24
type input "18 tota"
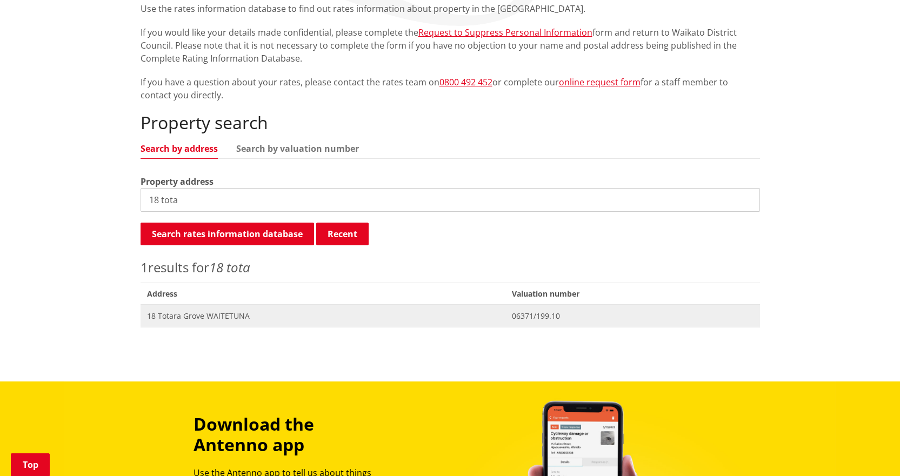
click at [188, 316] on span "18 Totara Grove WAITETUNA" at bounding box center [323, 316] width 353 height 11
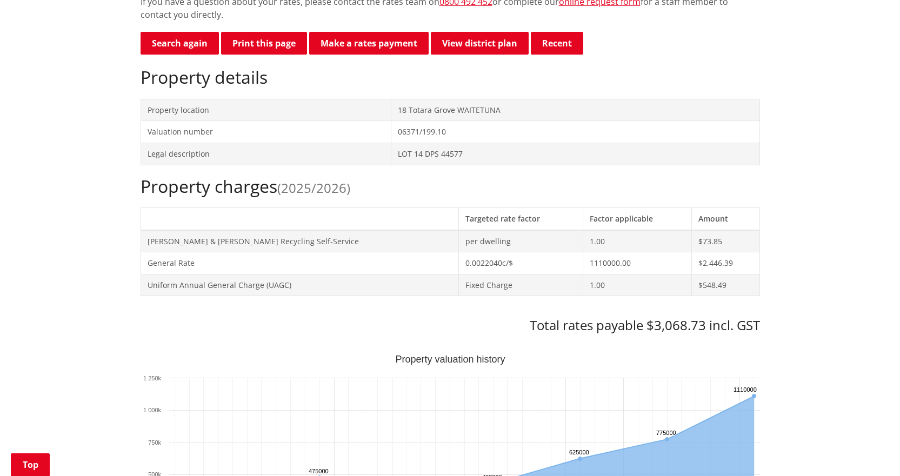
scroll to position [54, 0]
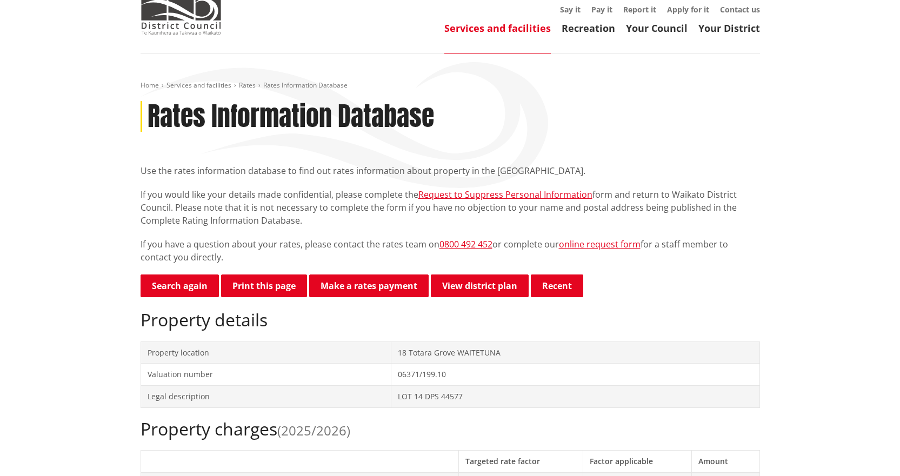
drag, startPoint x: 174, startPoint y: 292, endPoint x: 195, endPoint y: 263, distance: 35.5
click at [174, 292] on link "Search again" at bounding box center [180, 286] width 78 height 23
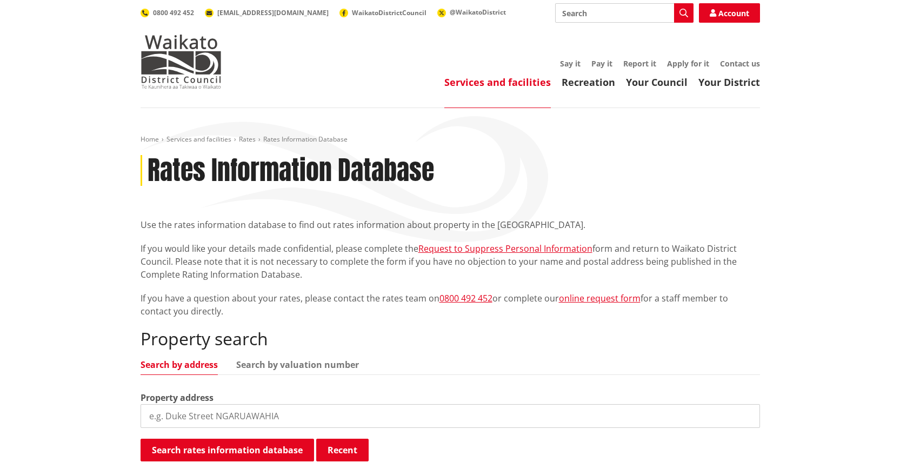
click at [199, 409] on input "search" at bounding box center [451, 417] width 620 height 24
type input "4 duck r"
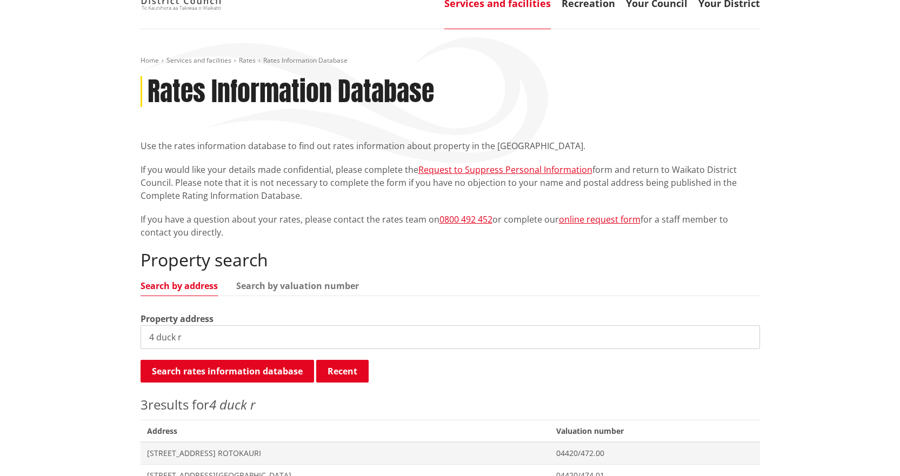
scroll to position [216, 0]
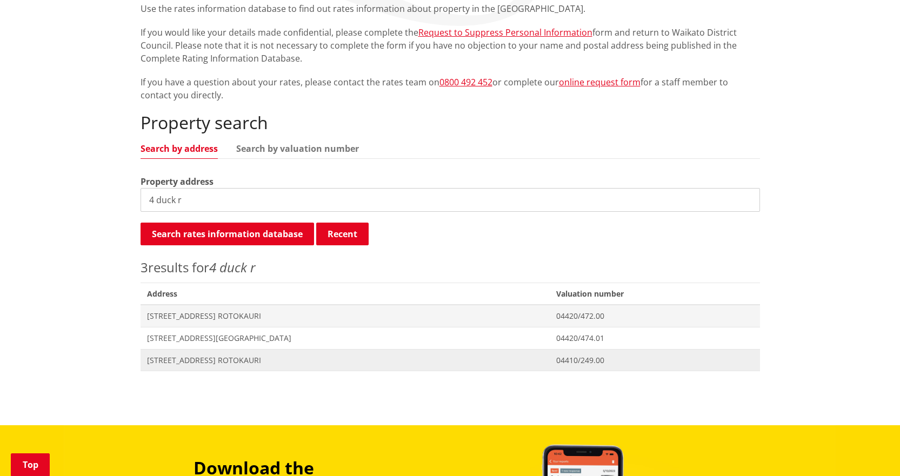
click at [188, 356] on span "4 Duck Road ROTOKAURI" at bounding box center [345, 360] width 397 height 11
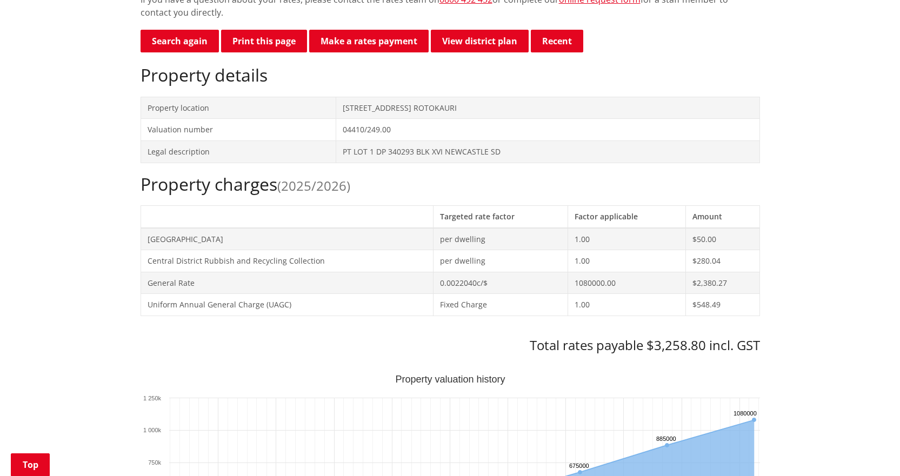
scroll to position [162, 0]
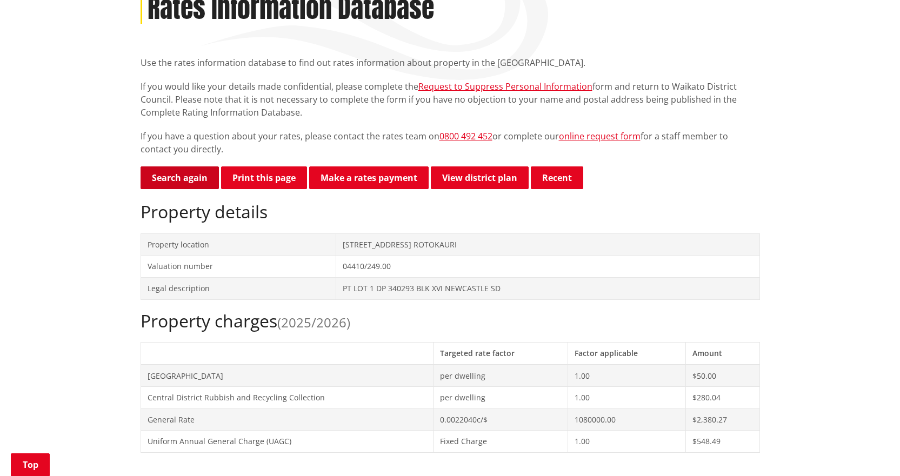
click at [194, 182] on link "Search again" at bounding box center [180, 178] width 78 height 23
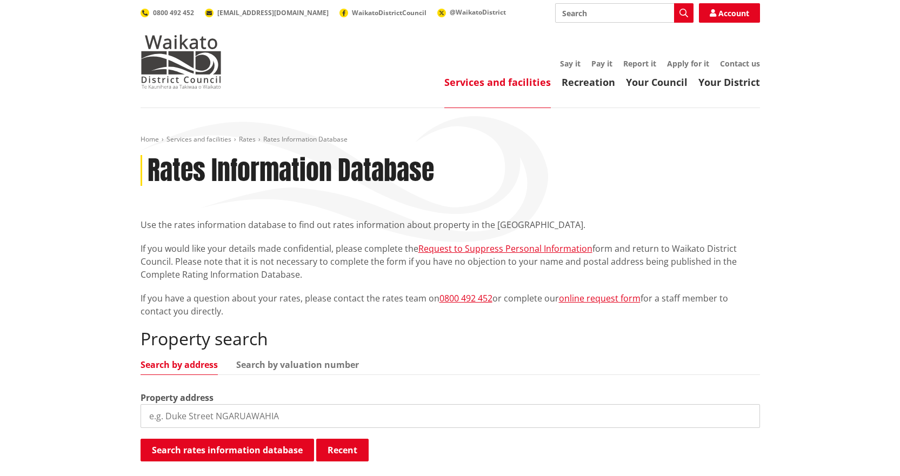
click at [396, 415] on input "search" at bounding box center [451, 417] width 620 height 24
type input "1 westwood"
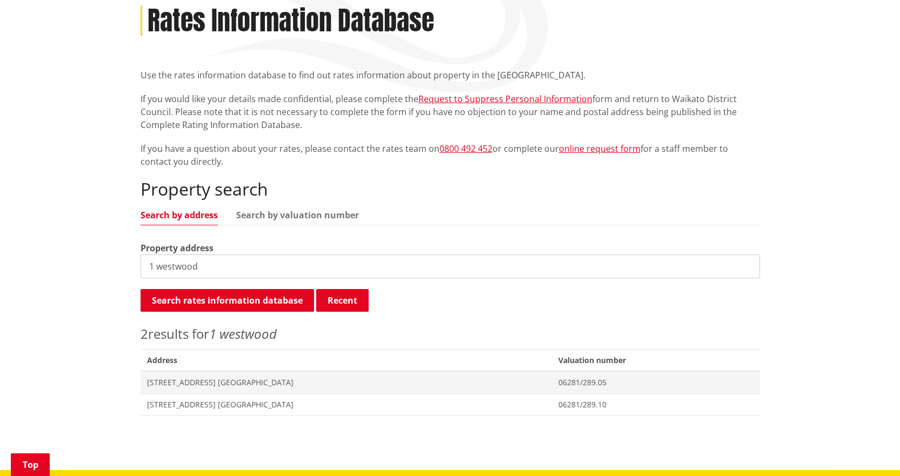
scroll to position [162, 0]
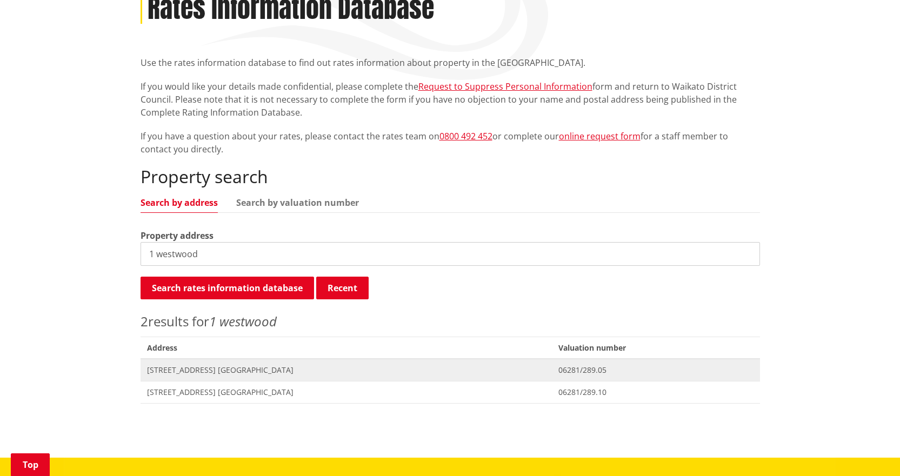
click at [229, 374] on span "1 Westwood Place NGARUAWAHIA" at bounding box center [346, 370] width 399 height 11
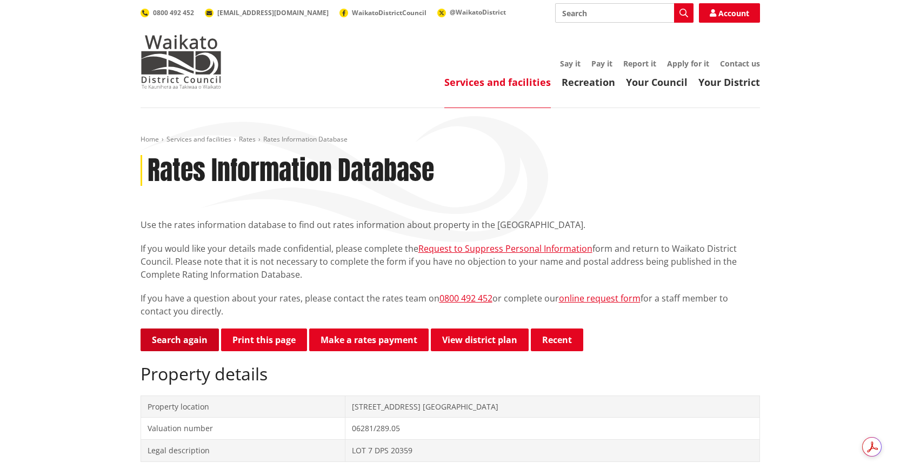
click at [179, 332] on link "Search again" at bounding box center [180, 340] width 78 height 23
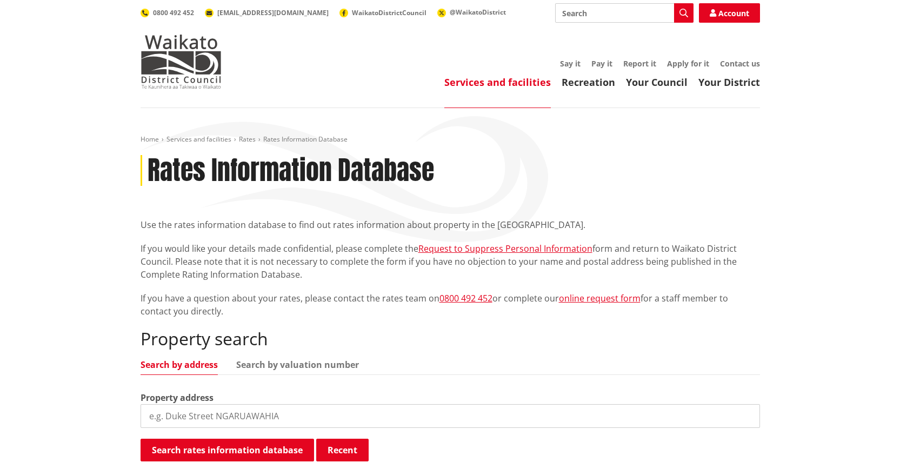
click at [244, 413] on input "search" at bounding box center [451, 417] width 620 height 24
type input "13 rangawh"
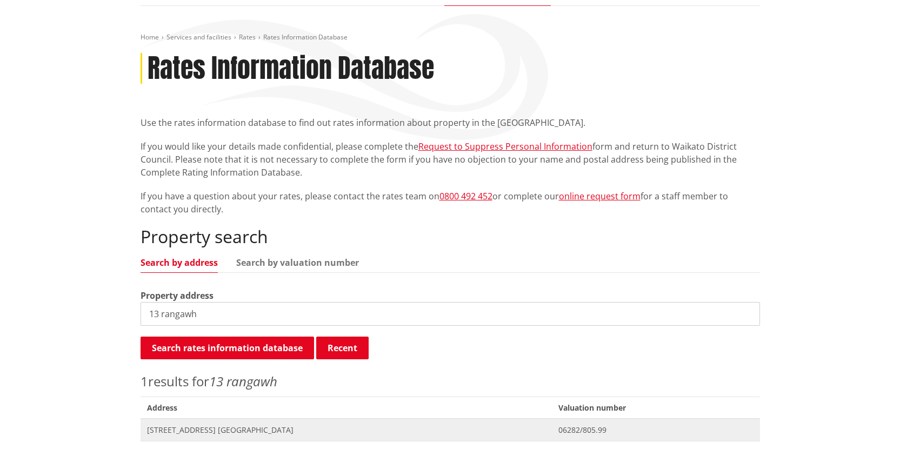
scroll to position [108, 0]
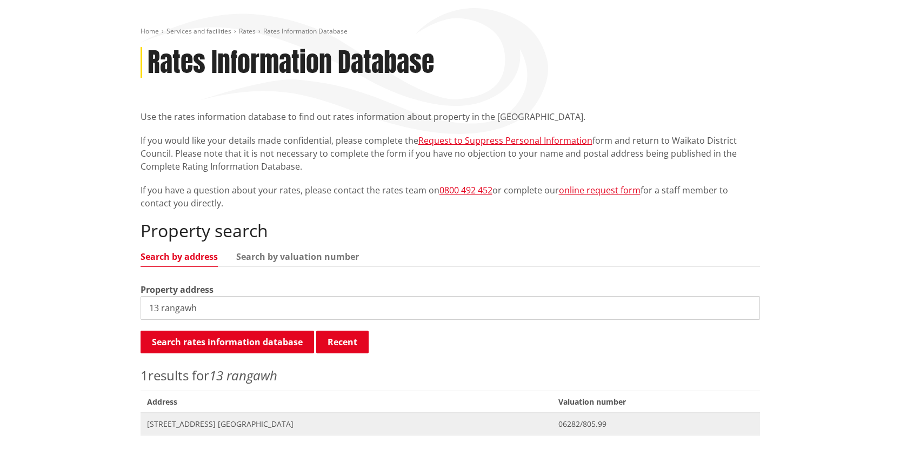
click at [248, 420] on span "[STREET_ADDRESS] [GEOGRAPHIC_DATA]" at bounding box center [346, 424] width 399 height 11
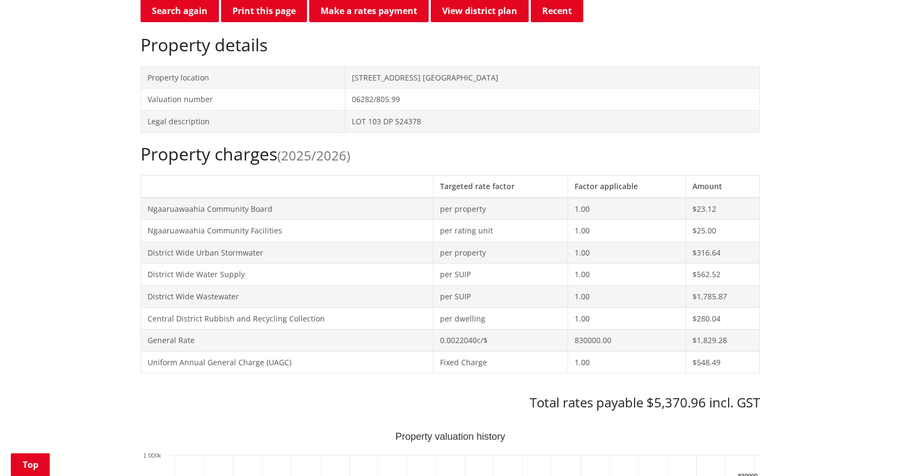
scroll to position [216, 0]
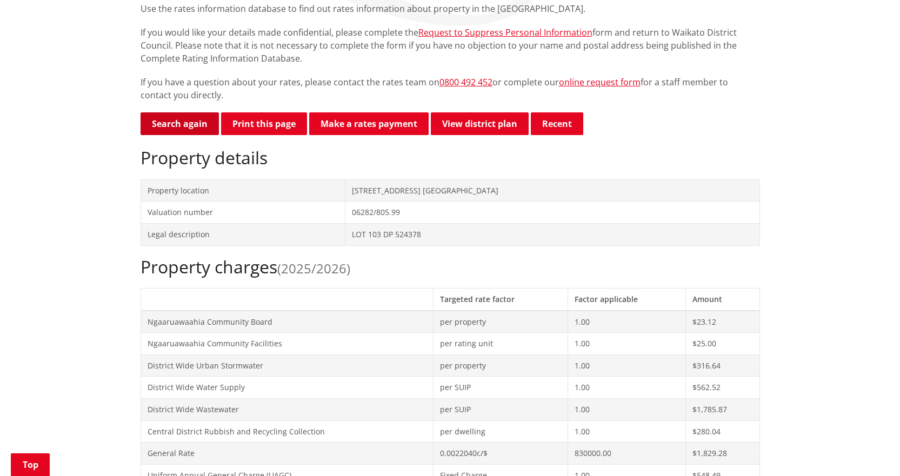
click at [194, 127] on link "Search again" at bounding box center [180, 123] width 78 height 23
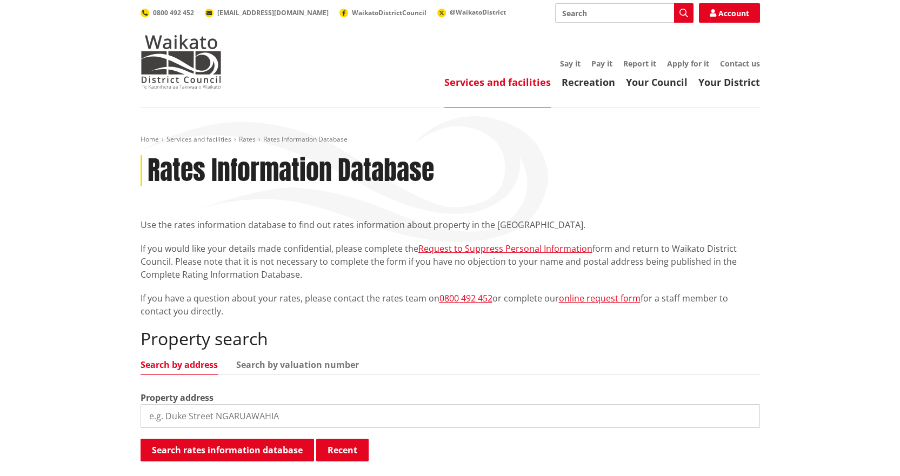
click at [259, 409] on input "search" at bounding box center [451, 417] width 620 height 24
type input "1 westwo"
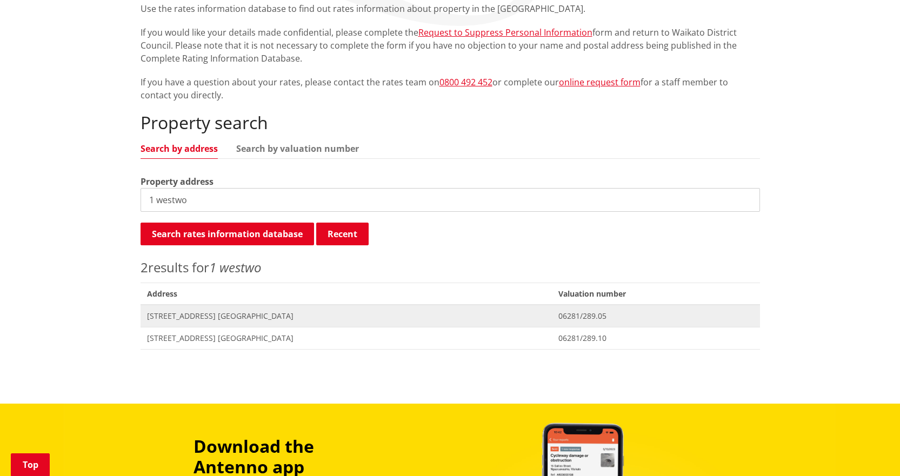
click at [158, 316] on span "[STREET_ADDRESS] [GEOGRAPHIC_DATA]" at bounding box center [346, 316] width 399 height 11
